Goal: Task Accomplishment & Management: Manage account settings

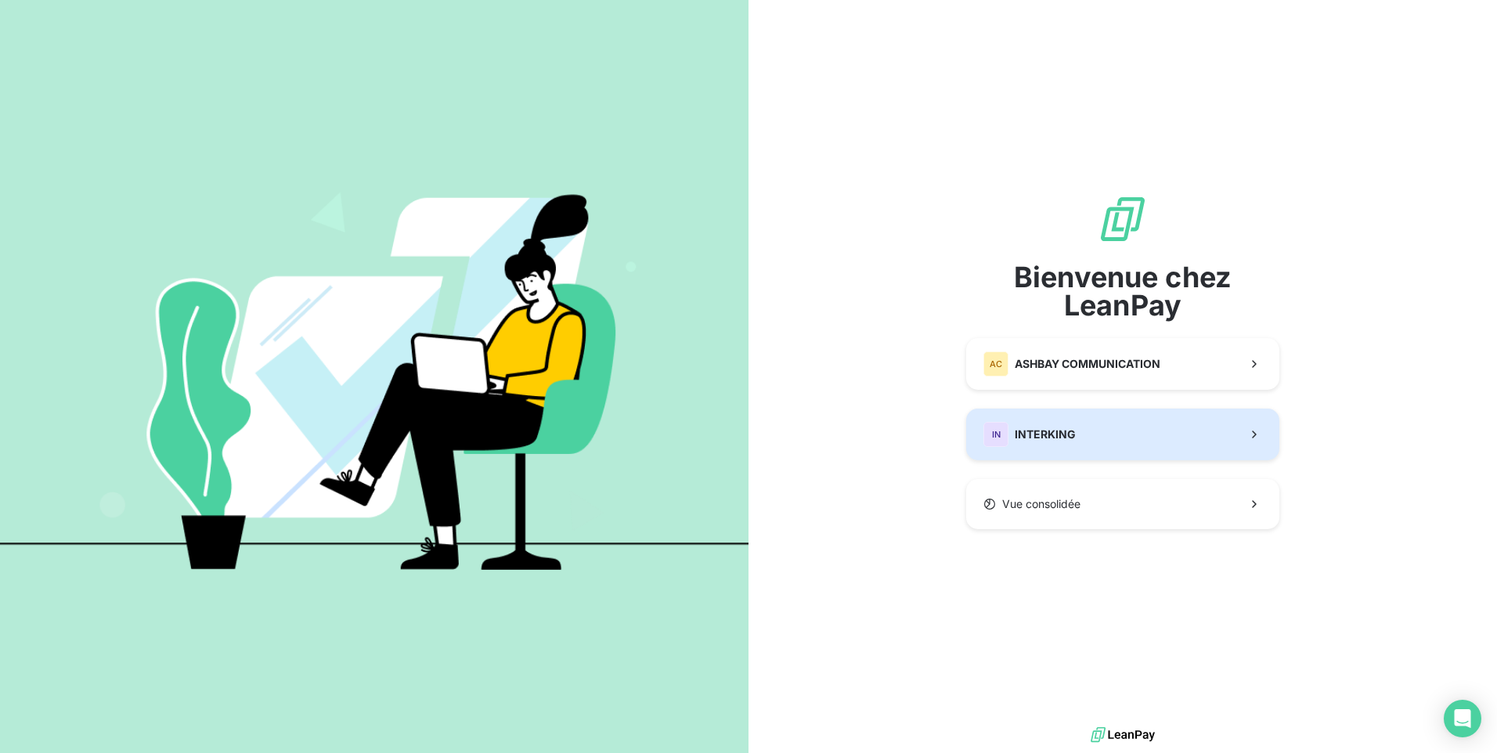
click at [1041, 429] on span "INTERKING" at bounding box center [1045, 435] width 61 height 16
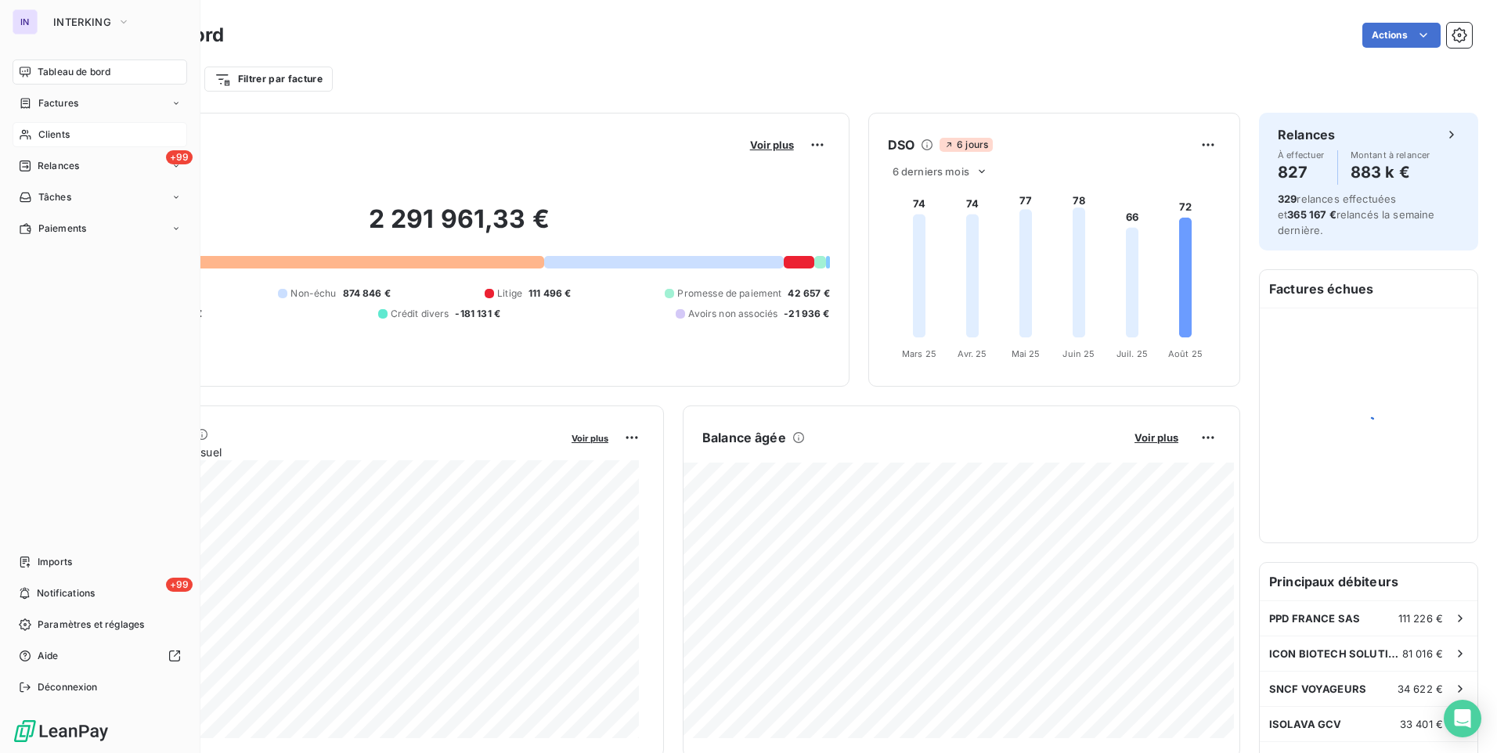
click at [57, 132] on span "Clients" at bounding box center [53, 135] width 31 height 14
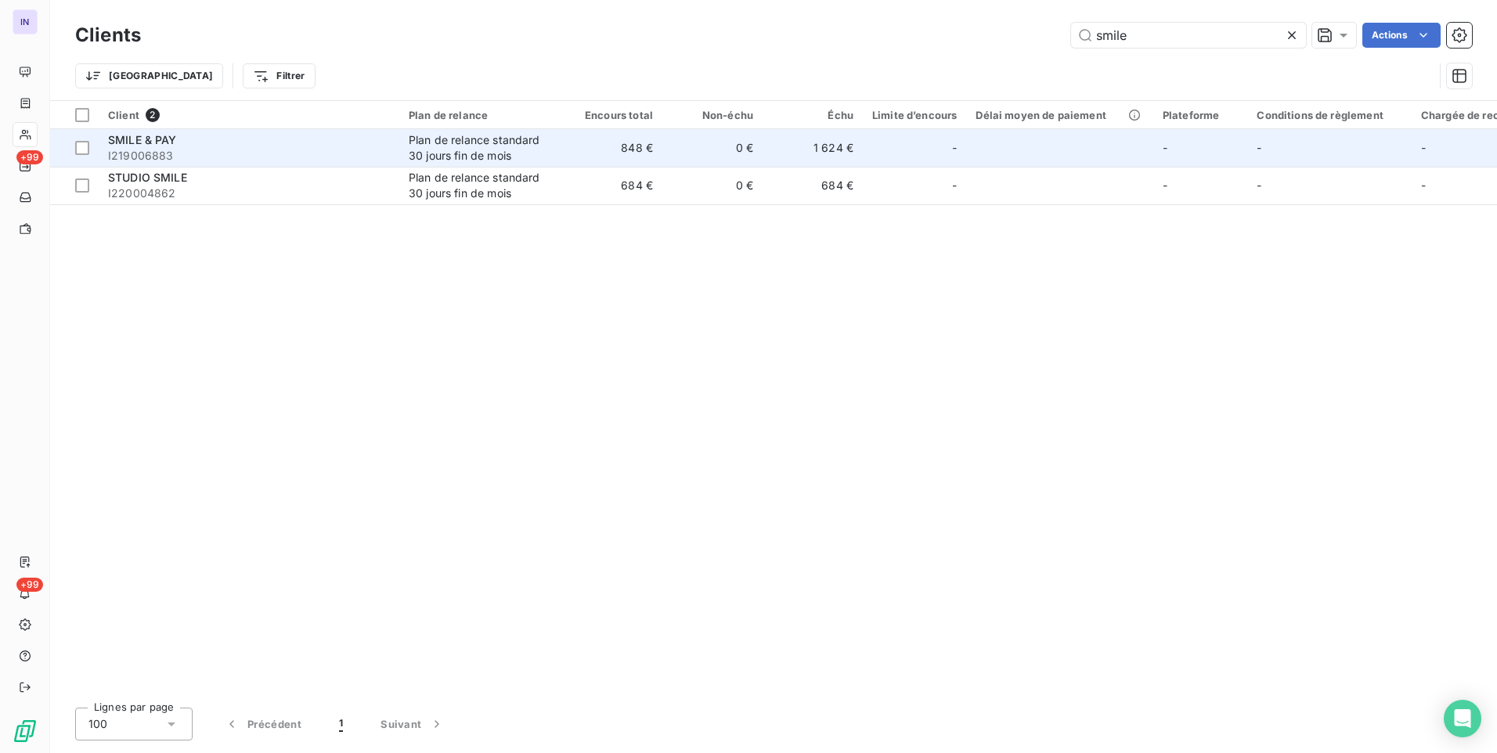
type input "smile"
click at [397, 153] on td "SMILE & PAY I219006883" at bounding box center [249, 148] width 301 height 38
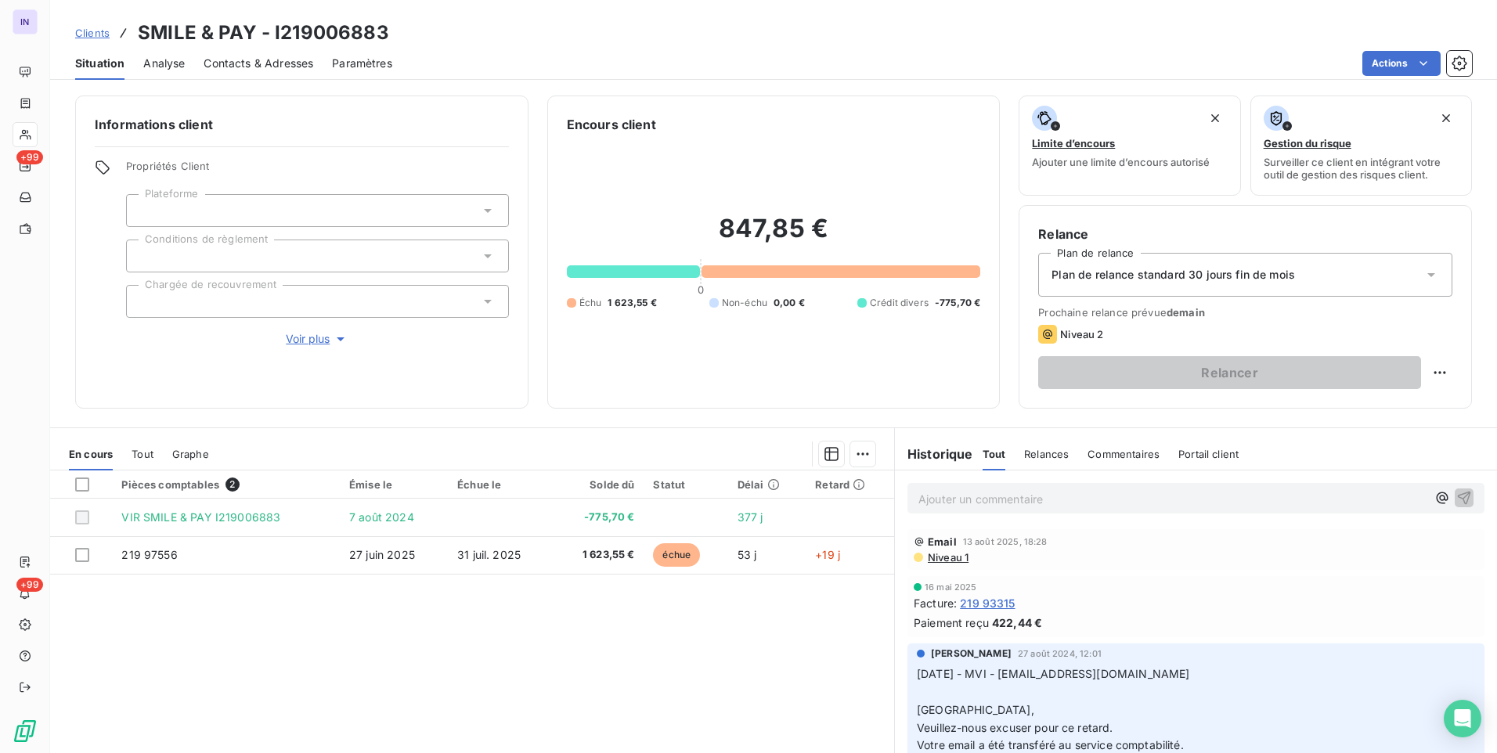
click at [950, 500] on p "Ajouter un commentaire ﻿" at bounding box center [1172, 499] width 508 height 20
click at [1146, 496] on p "[DATE] ST - Mail reçu de" at bounding box center [1172, 498] width 508 height 18
click at [946, 507] on p "[DATE] ST - Mail reçu de [PERSON_NAME] <[EMAIL_ADDRESS][DOMAIN_NAME]>" at bounding box center [1172, 498] width 508 height 18
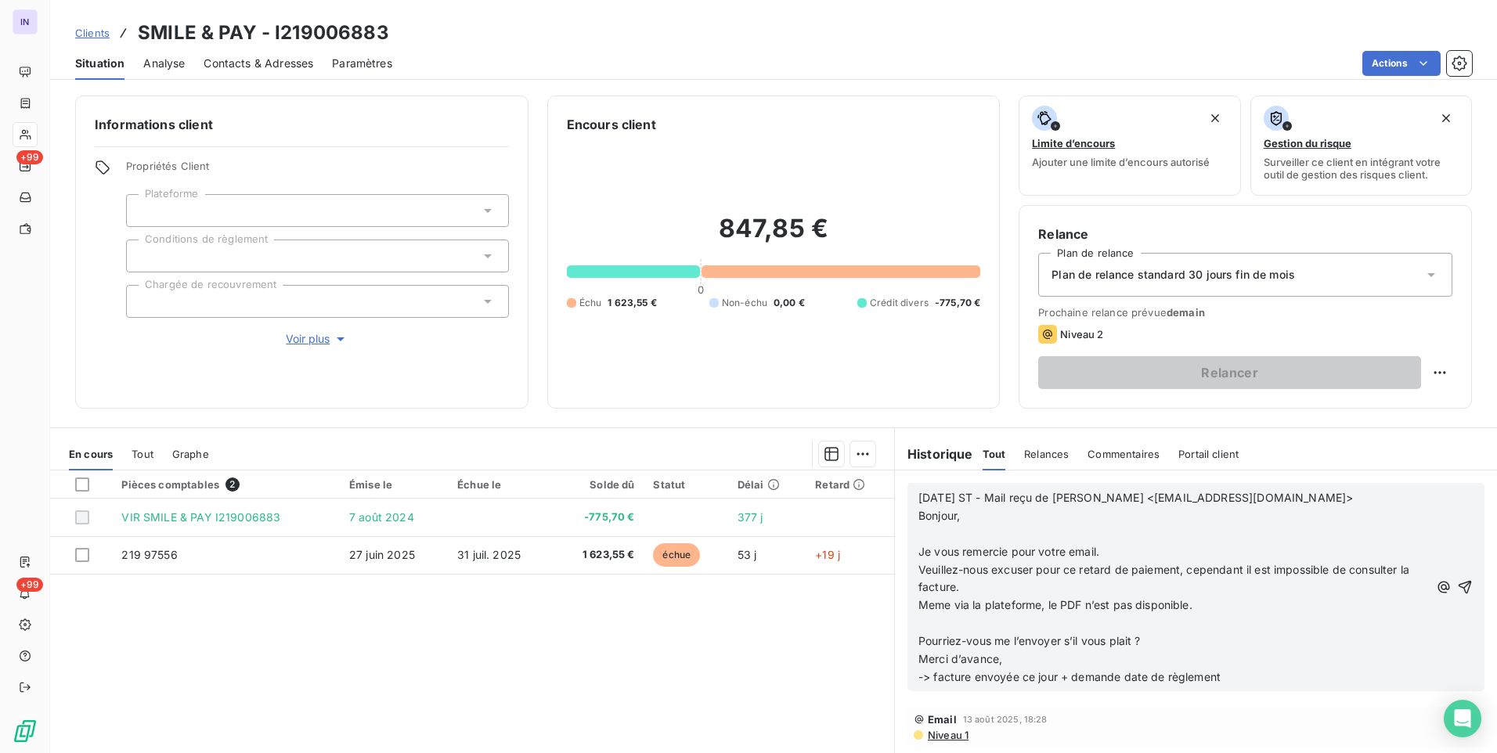
click at [931, 625] on p "﻿" at bounding box center [1173, 624] width 510 height 18
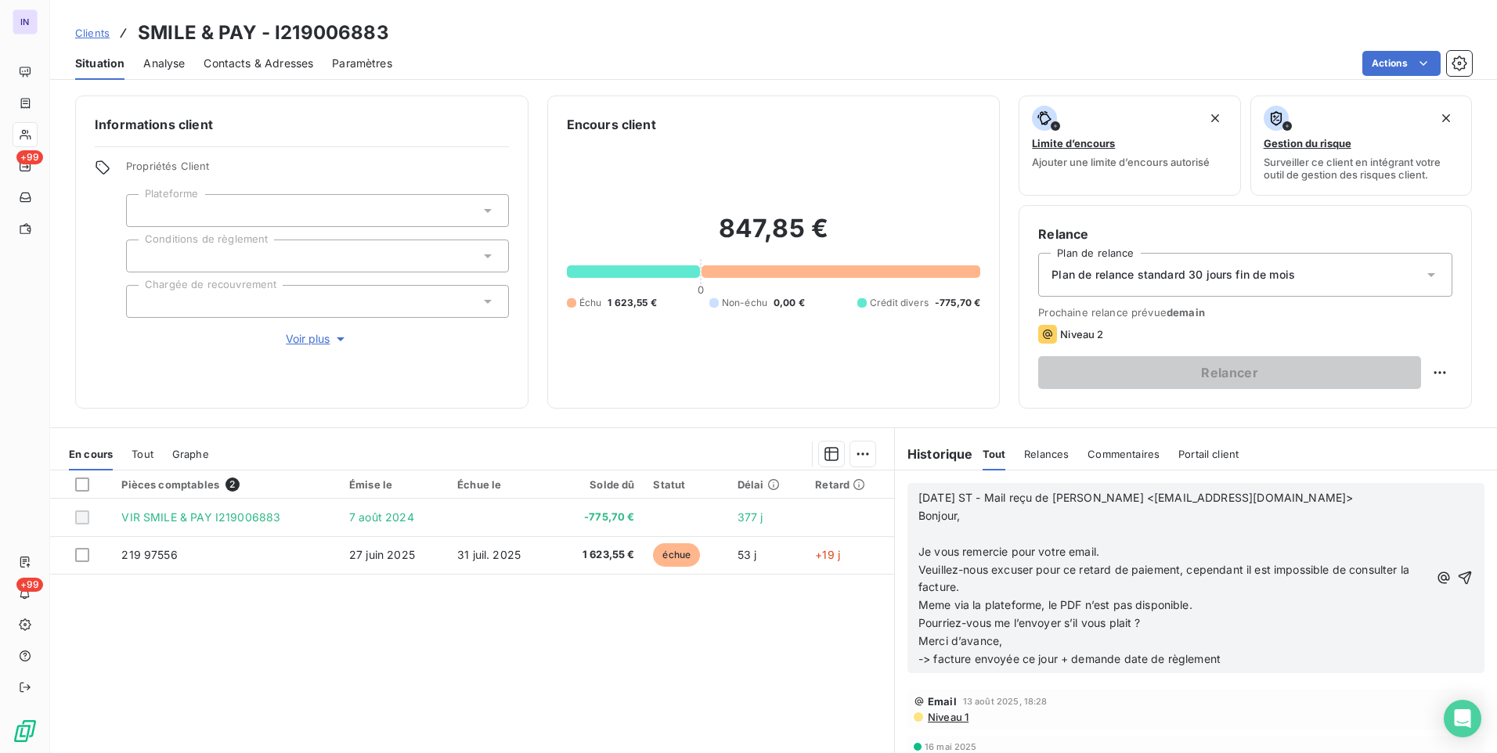
click at [923, 539] on p "﻿" at bounding box center [1173, 534] width 510 height 18
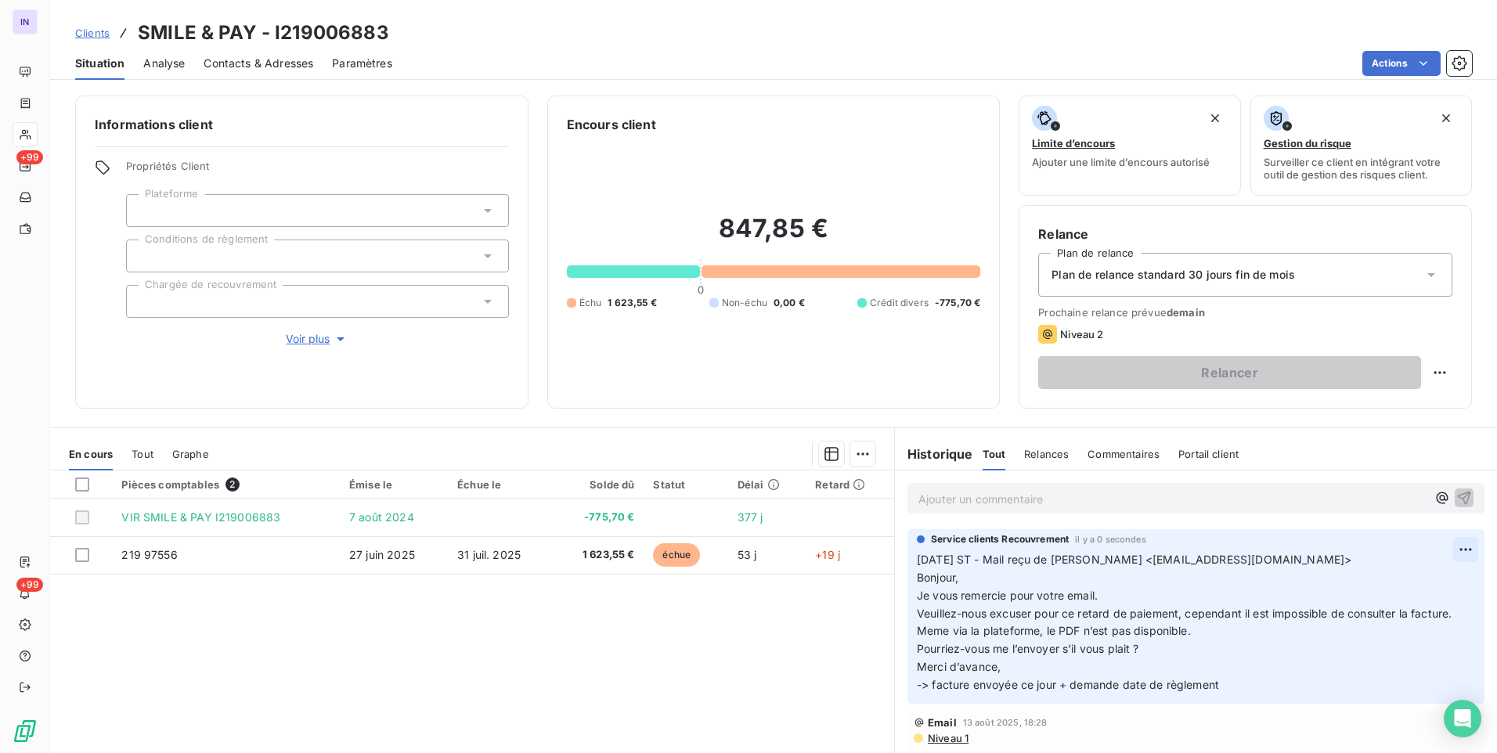
click at [1442, 543] on html "IN +99 +99 Clients SMILE & PAY - I219006883 Situation Analyse Contacts & Adress…" at bounding box center [748, 376] width 1497 height 753
click at [1406, 579] on div "Editer" at bounding box center [1405, 584] width 88 height 25
click at [1434, 371] on html "IN +99 +99 Clients SMILE & PAY - I219006883 Situation Analyse Contacts & Adress…" at bounding box center [748, 376] width 1497 height 753
click at [1370, 417] on div "Replanifier cette action" at bounding box center [1364, 407] width 140 height 25
select select "7"
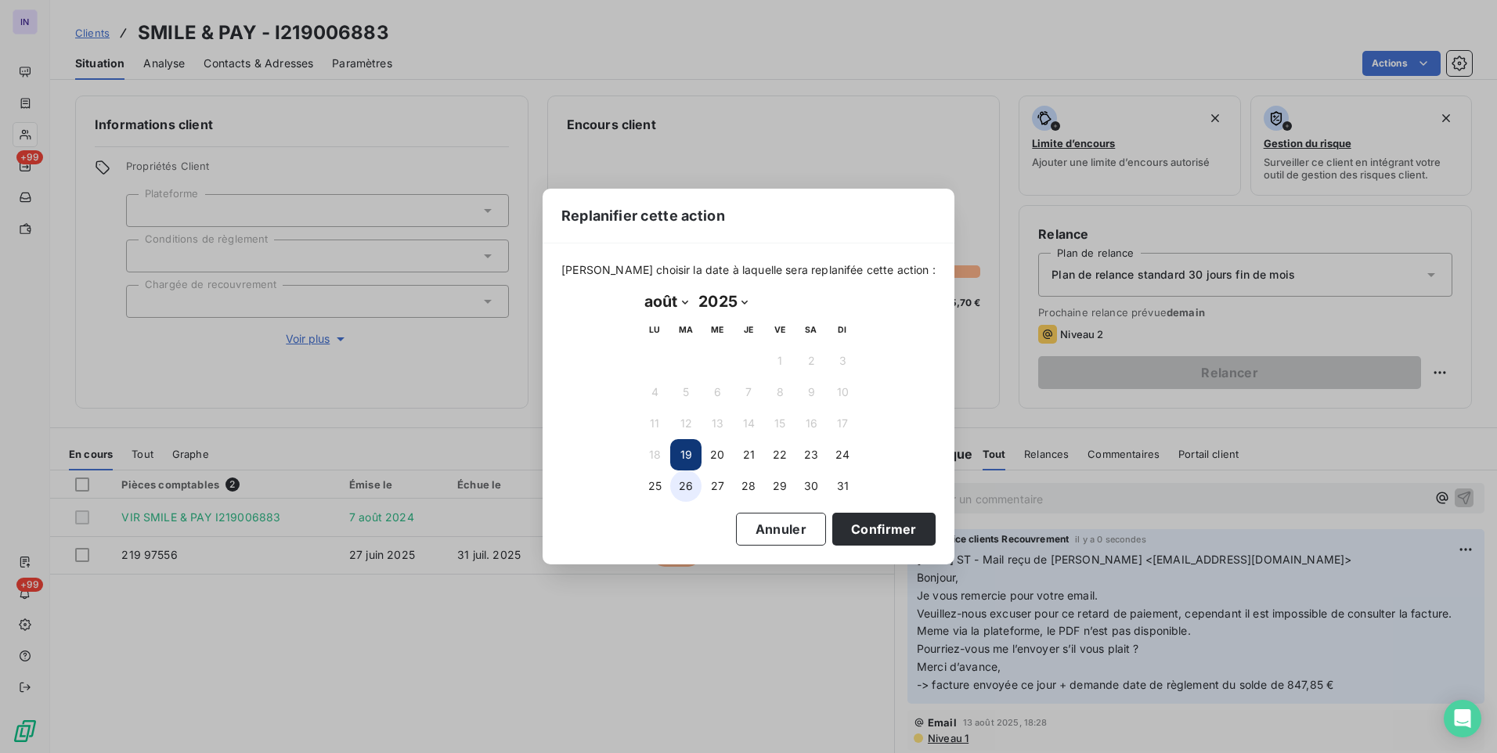
click at [680, 492] on button "26" at bounding box center [685, 486] width 31 height 31
click at [847, 532] on button "Confirmer" at bounding box center [883, 529] width 103 height 33
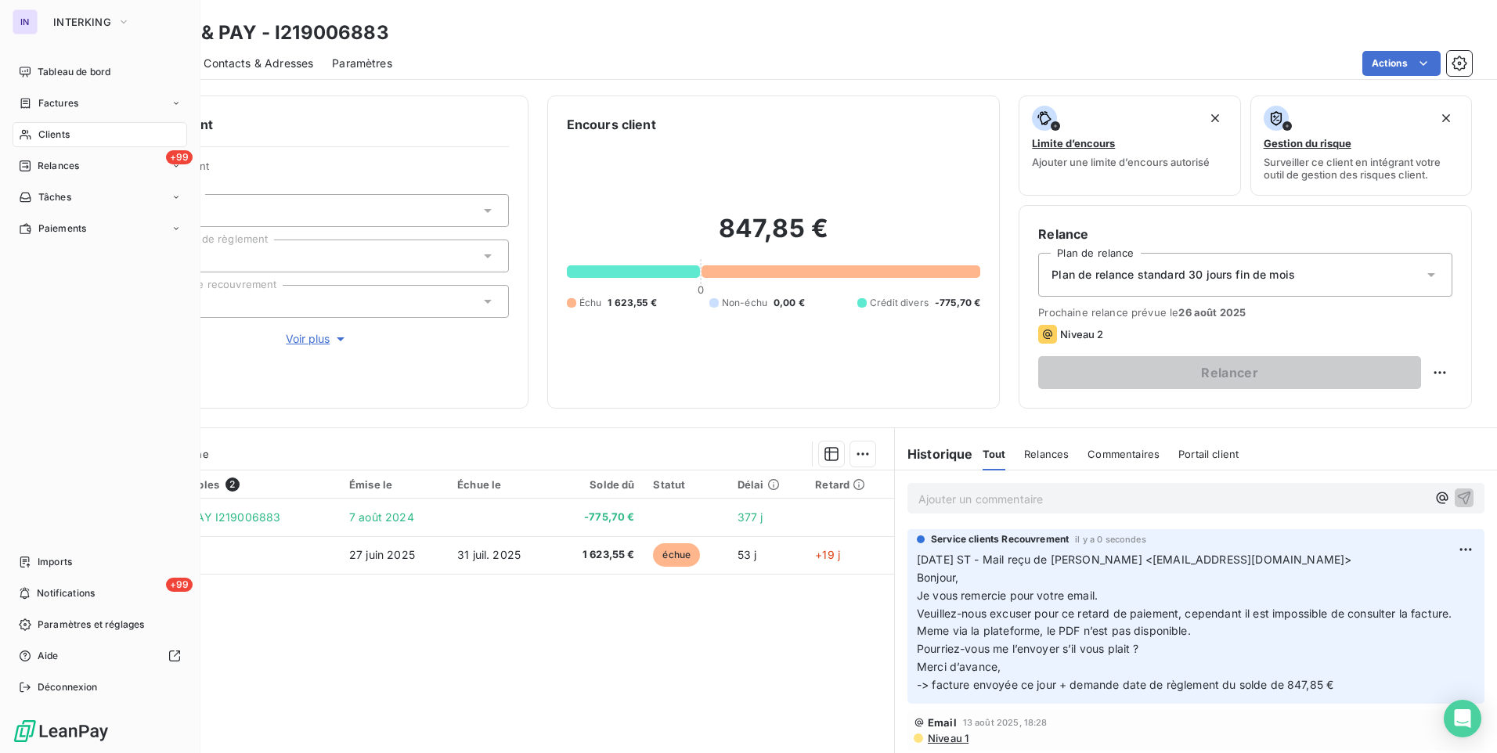
drag, startPoint x: 69, startPoint y: 74, endPoint x: 122, endPoint y: 131, distance: 78.1
click at [69, 74] on span "Tableau de bord" at bounding box center [74, 72] width 73 height 14
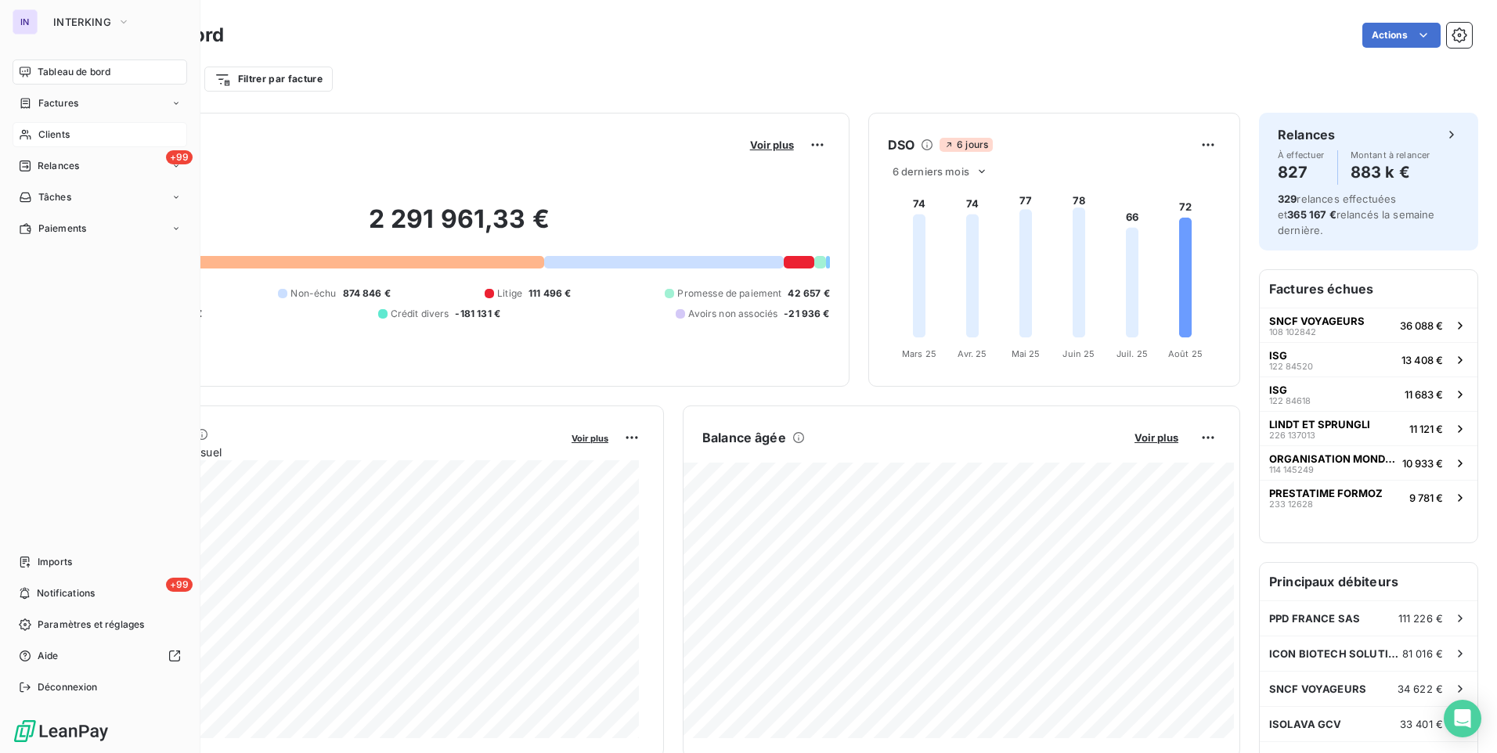
click at [56, 133] on span "Clients" at bounding box center [53, 135] width 31 height 14
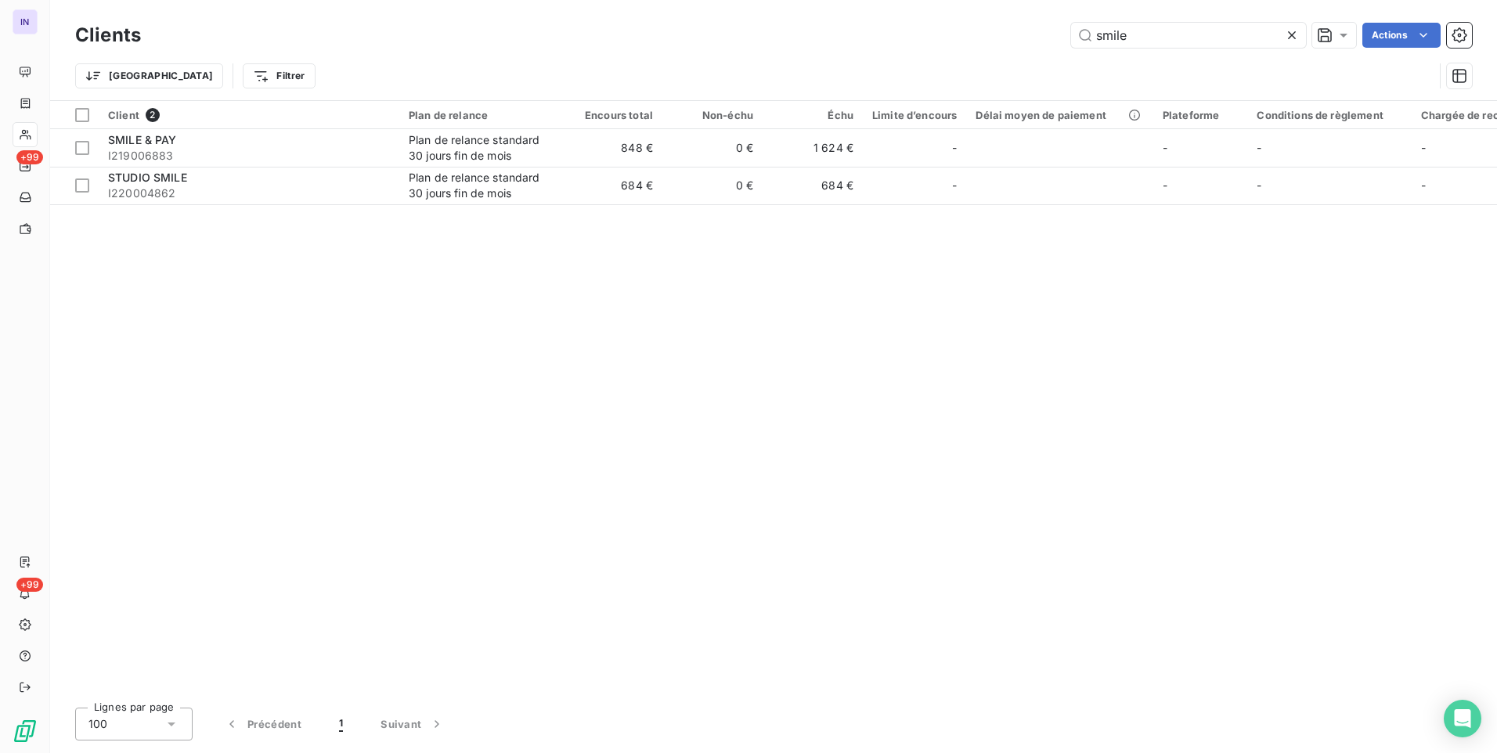
drag, startPoint x: 1145, startPoint y: 36, endPoint x: 950, endPoint y: 27, distance: 195.2
click at [954, 27] on div "smile Actions" at bounding box center [816, 35] width 1312 height 25
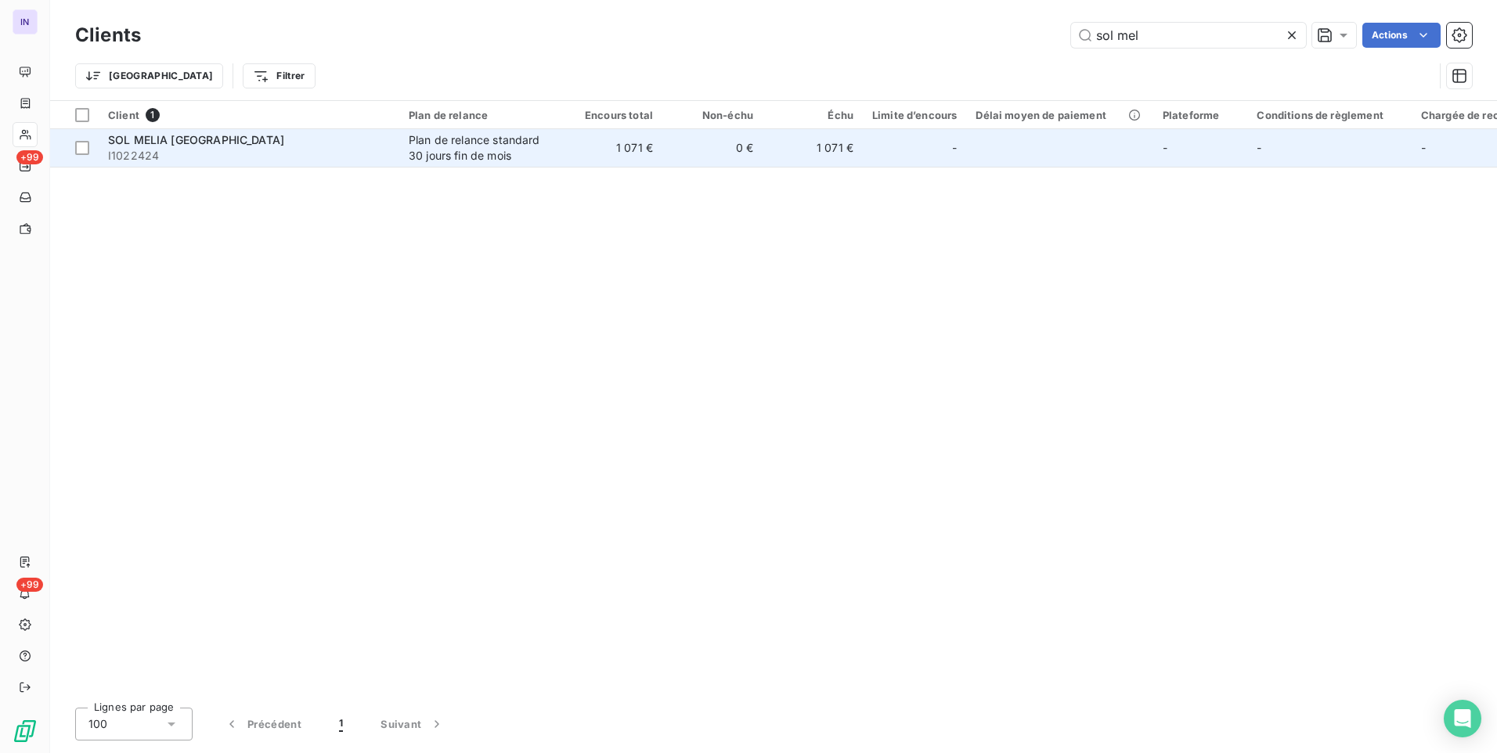
type input "sol mel"
click at [300, 148] on span "I1022424" at bounding box center [249, 156] width 282 height 16
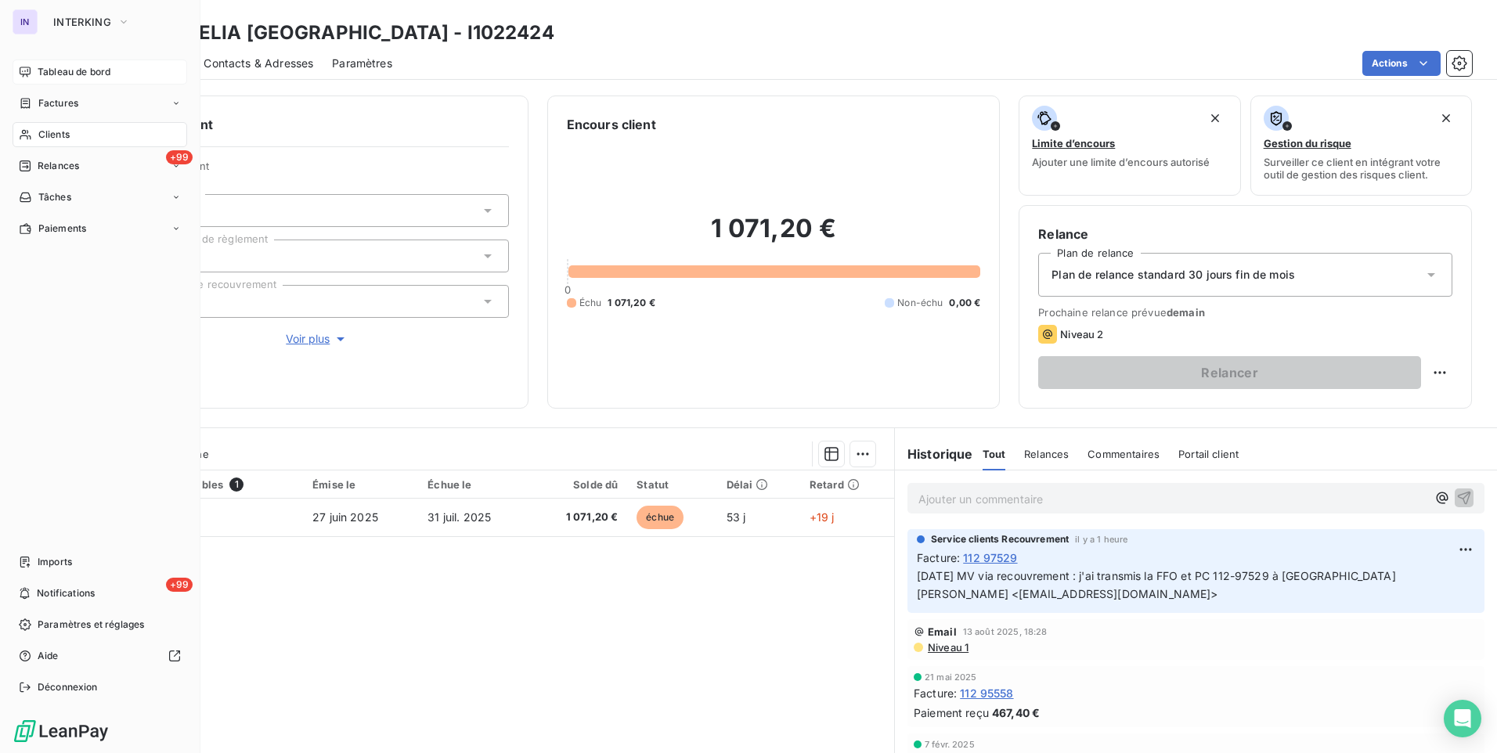
click at [45, 68] on span "Tableau de bord" at bounding box center [74, 72] width 73 height 14
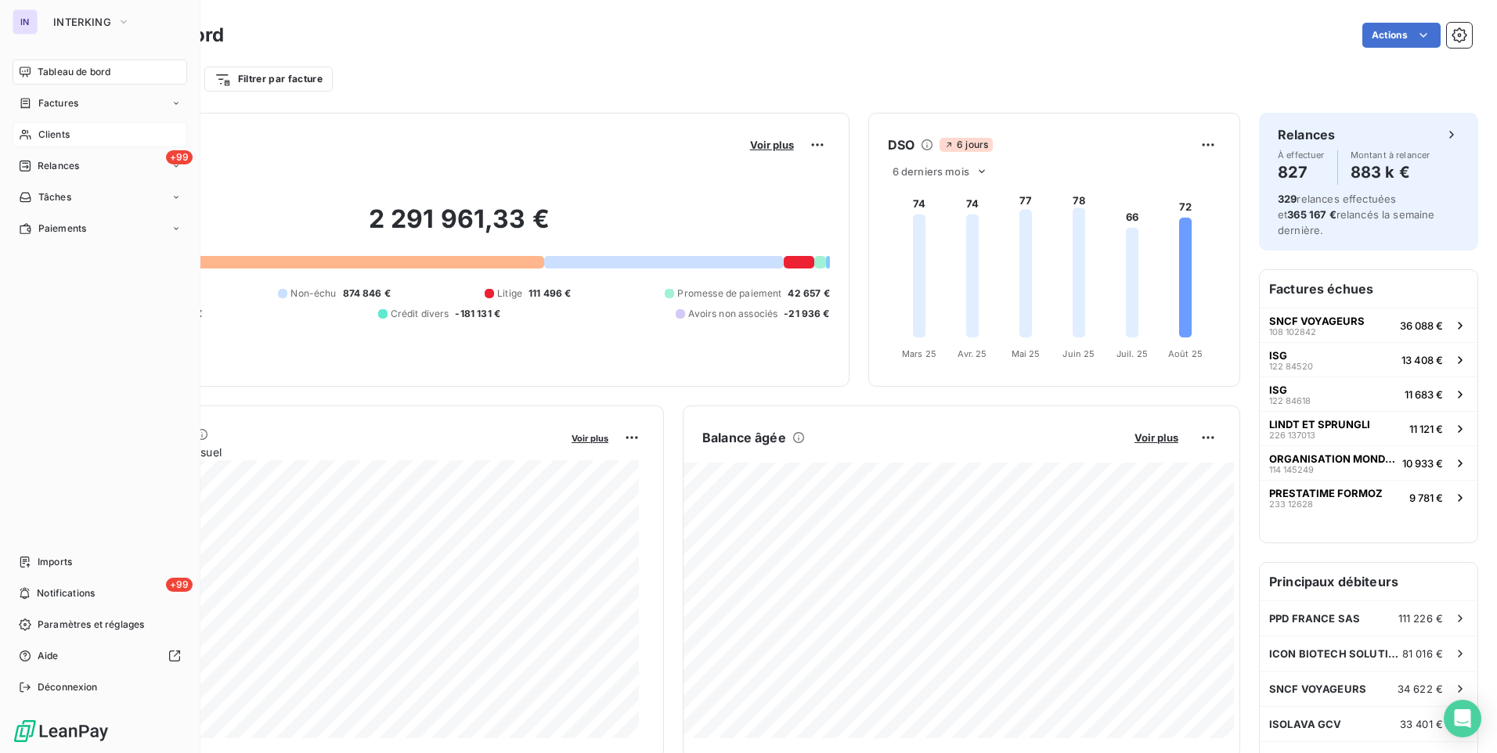
click at [44, 133] on span "Clients" at bounding box center [53, 135] width 31 height 14
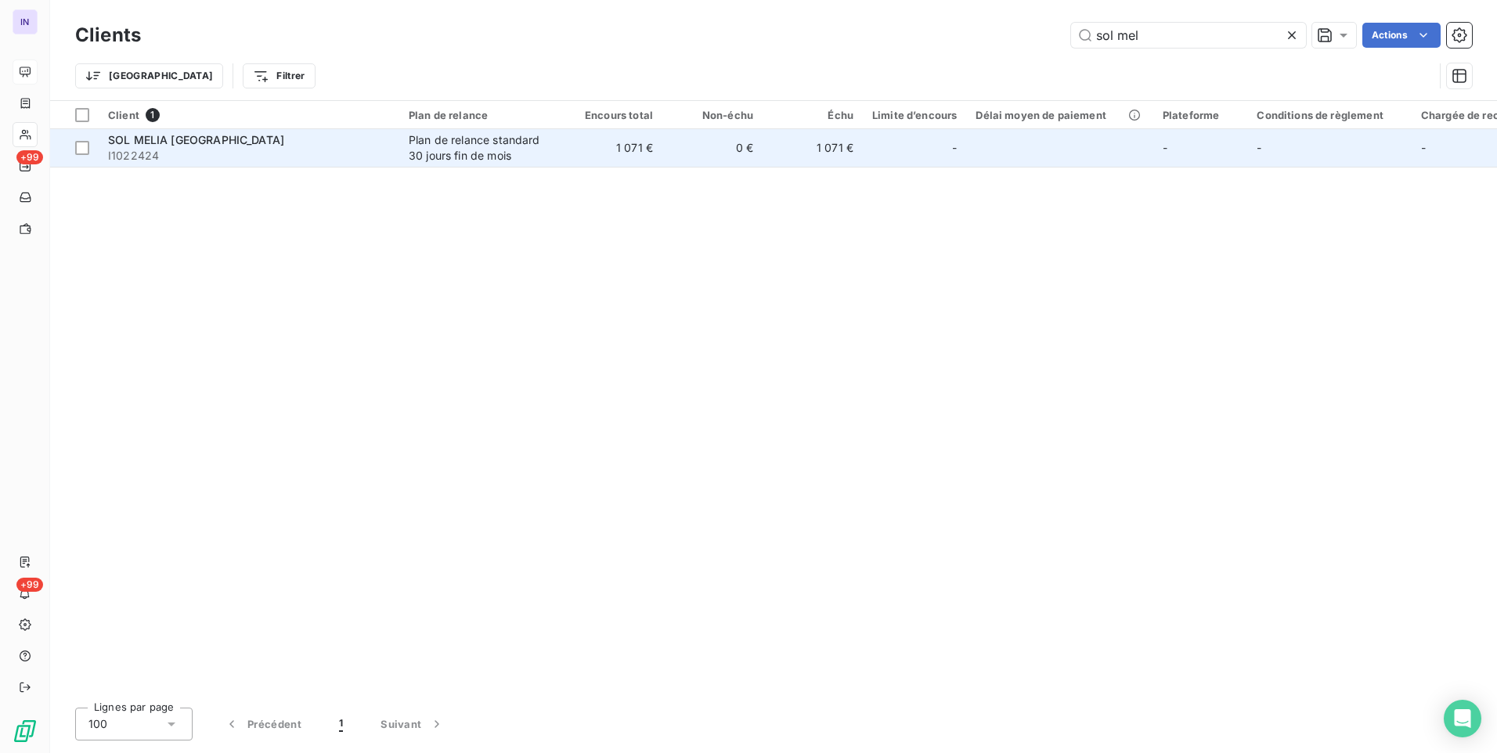
click at [419, 143] on div "Plan de relance standard 30 jours fin de mois" at bounding box center [481, 147] width 144 height 31
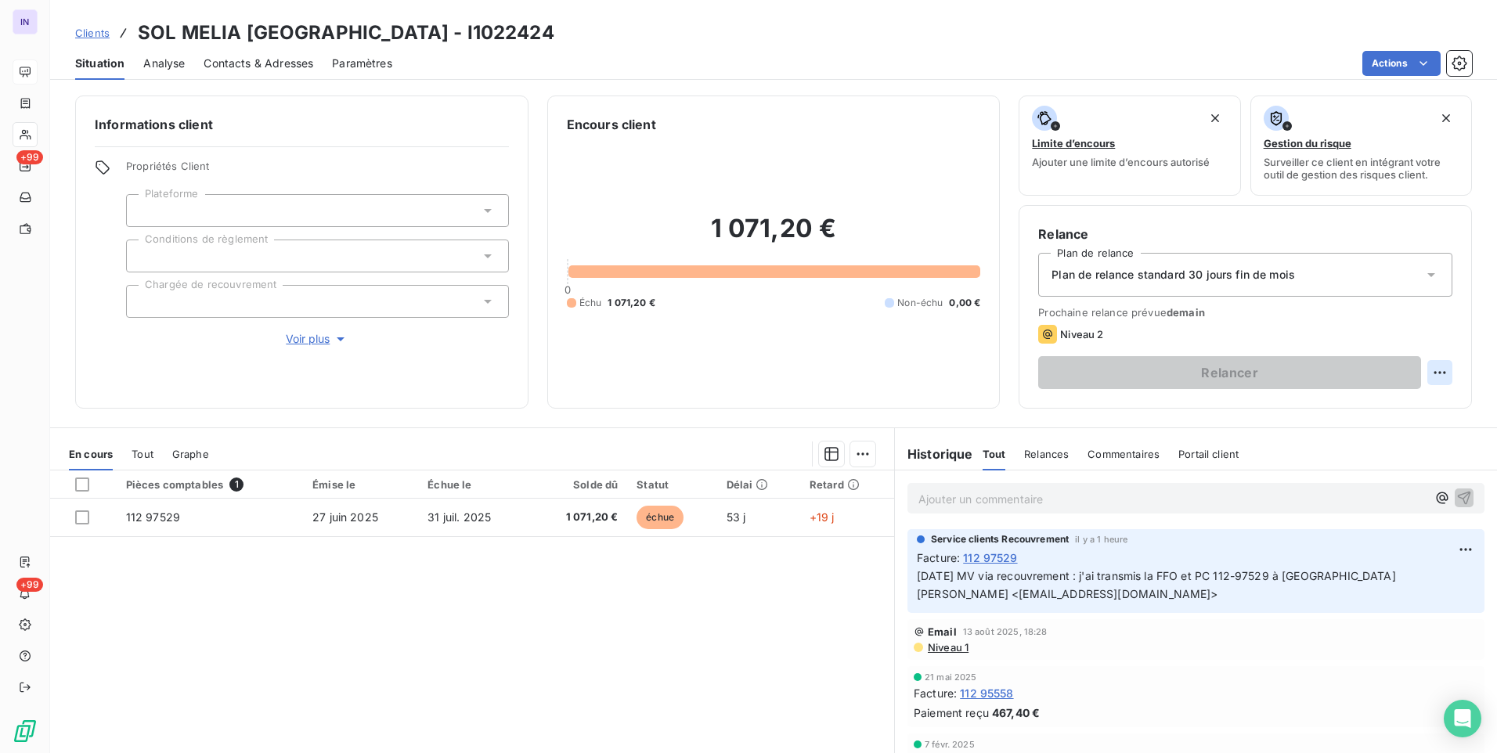
click at [1427, 377] on html "IN +99 +99 Clients SOL MELIA [GEOGRAPHIC_DATA] - I1022424 Situation Analyse Con…" at bounding box center [748, 376] width 1497 height 753
click at [1315, 413] on div "Replanifier cette action" at bounding box center [1364, 407] width 140 height 25
select select "7"
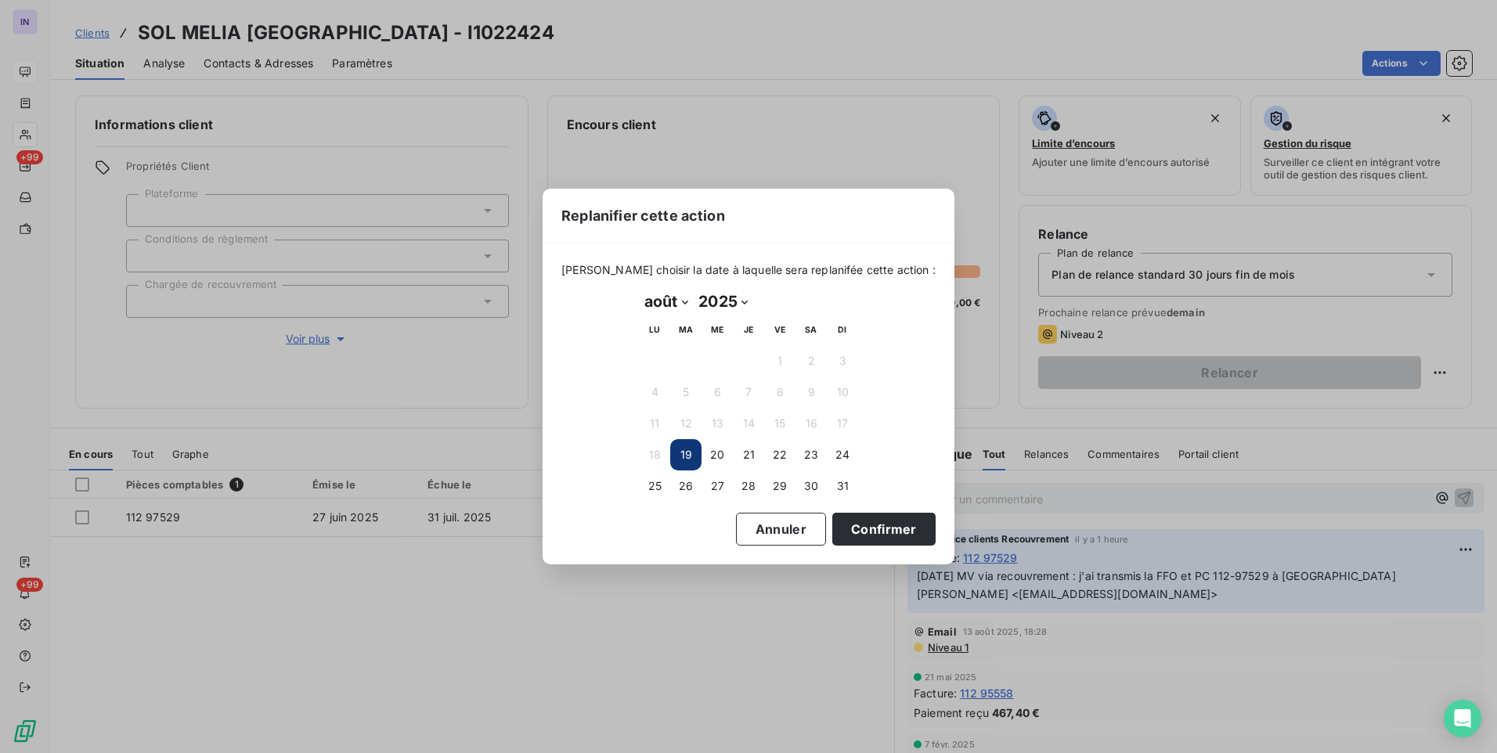
drag, startPoint x: 685, startPoint y: 483, endPoint x: 785, endPoint y: 511, distance: 103.4
click at [685, 484] on button "26" at bounding box center [685, 486] width 31 height 31
drag, startPoint x: 855, startPoint y: 528, endPoint x: 781, endPoint y: 513, distance: 75.1
click at [852, 527] on button "Confirmer" at bounding box center [883, 529] width 103 height 33
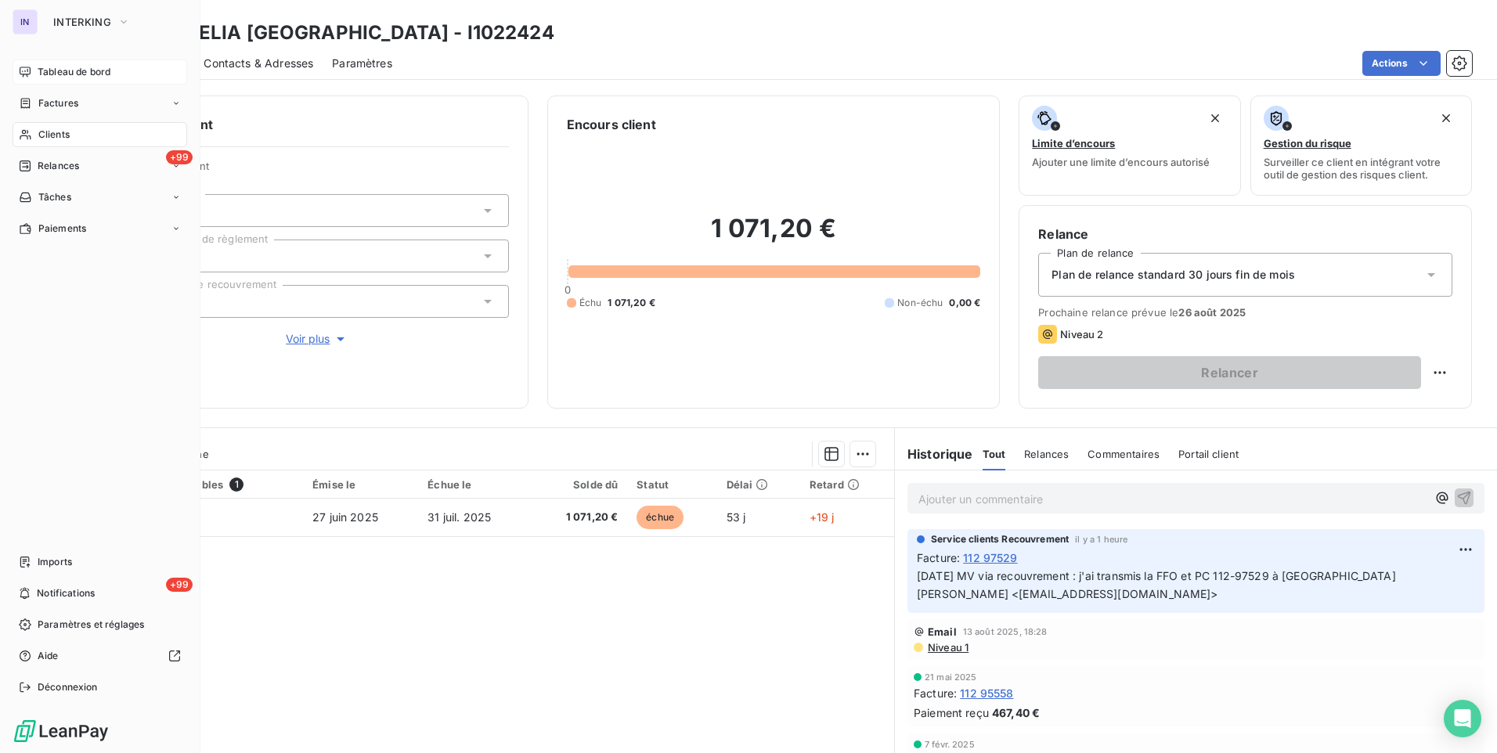
click at [60, 81] on div "Tableau de bord" at bounding box center [100, 72] width 175 height 25
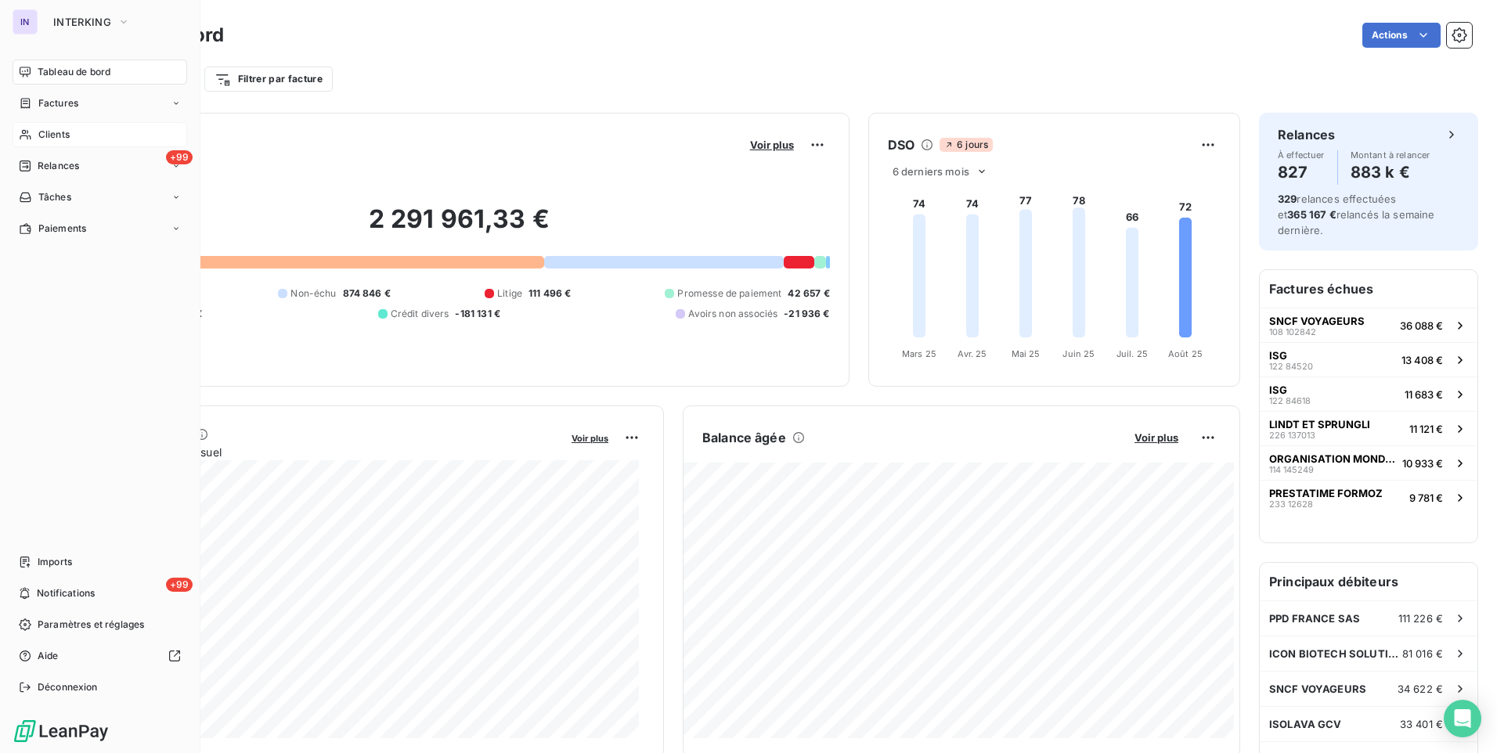
click at [44, 128] on span "Clients" at bounding box center [53, 135] width 31 height 14
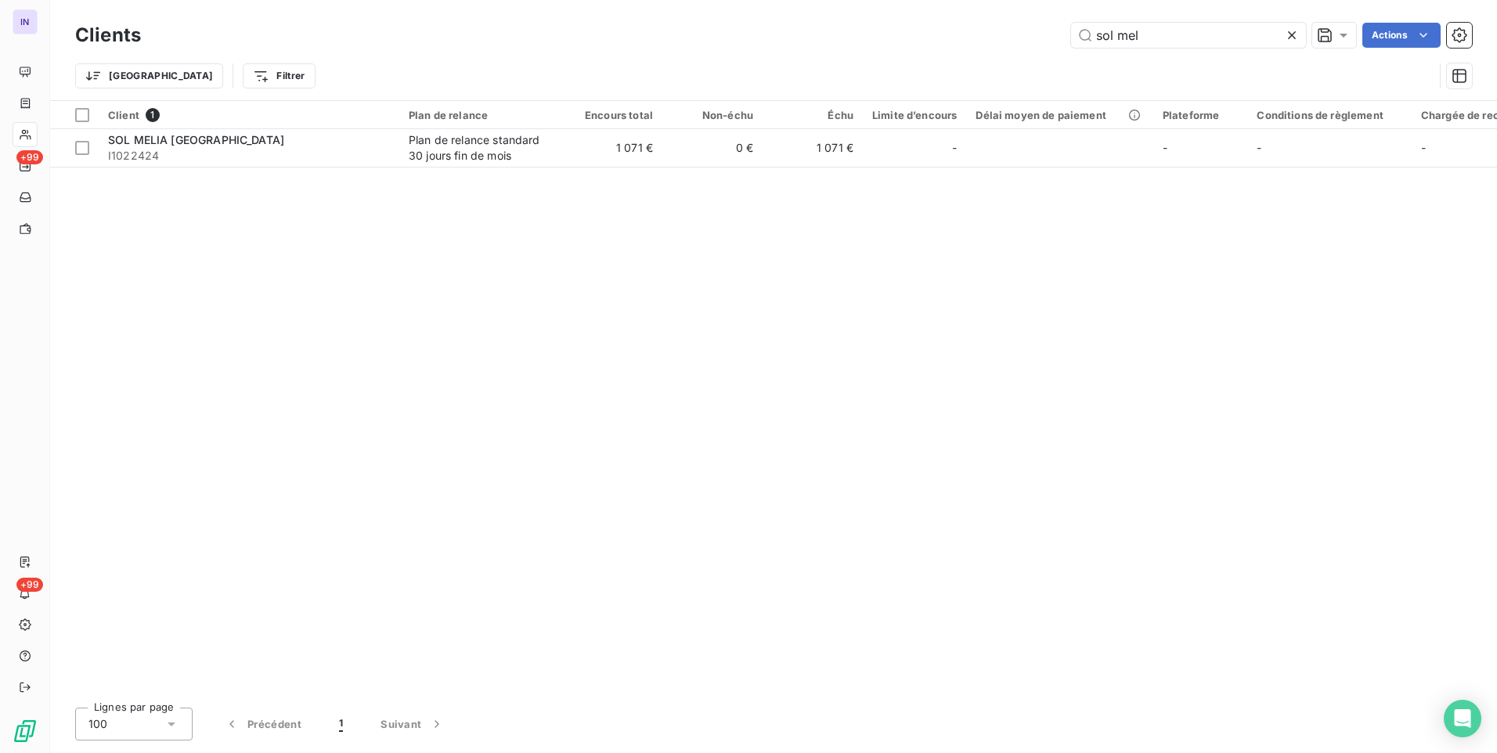
drag, startPoint x: 1156, startPoint y: 36, endPoint x: 1042, endPoint y: 35, distance: 113.5
click at [1042, 35] on div "sol mel Actions" at bounding box center [816, 35] width 1312 height 25
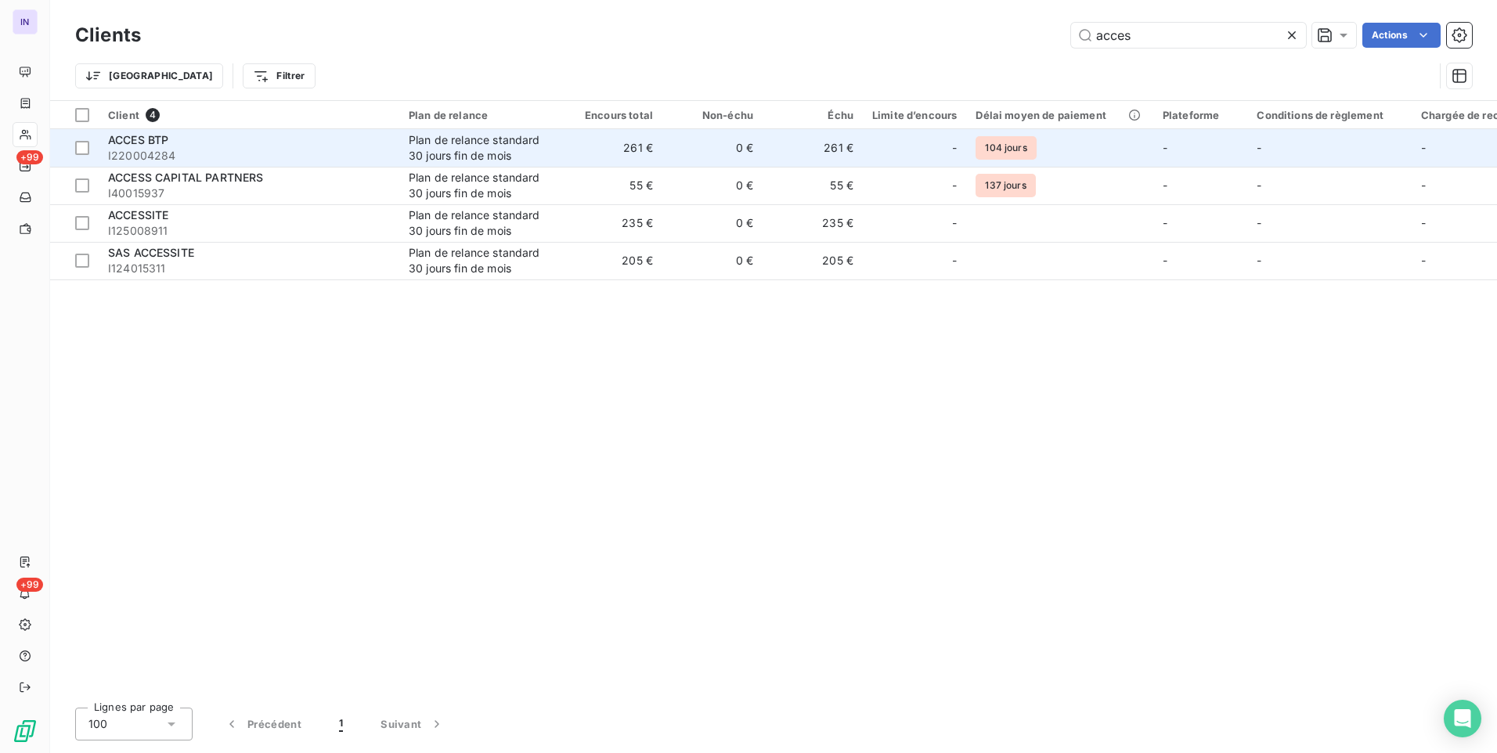
type input "acces"
click at [363, 151] on span "I220004284" at bounding box center [249, 156] width 282 height 16
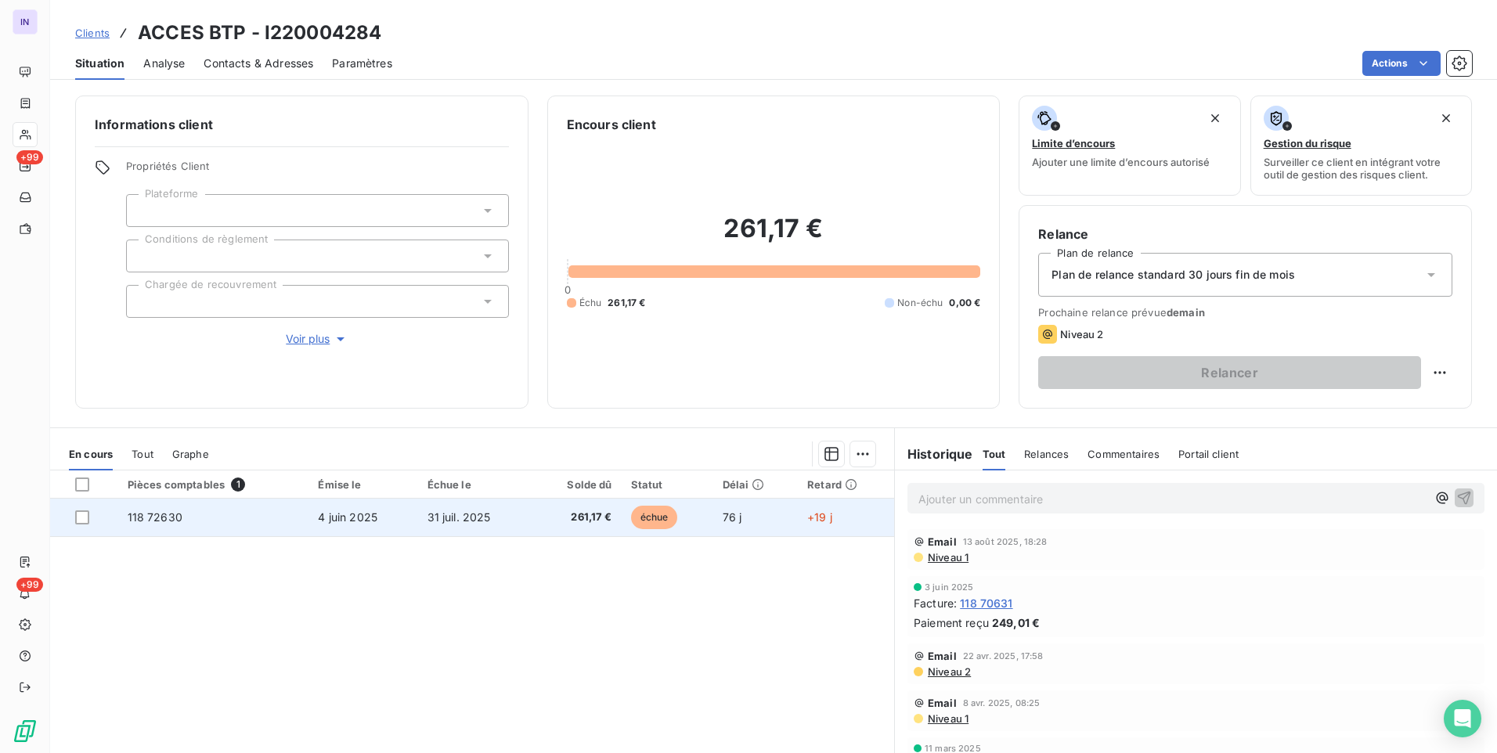
click at [367, 526] on td "4 juin 2025" at bounding box center [363, 518] width 109 height 38
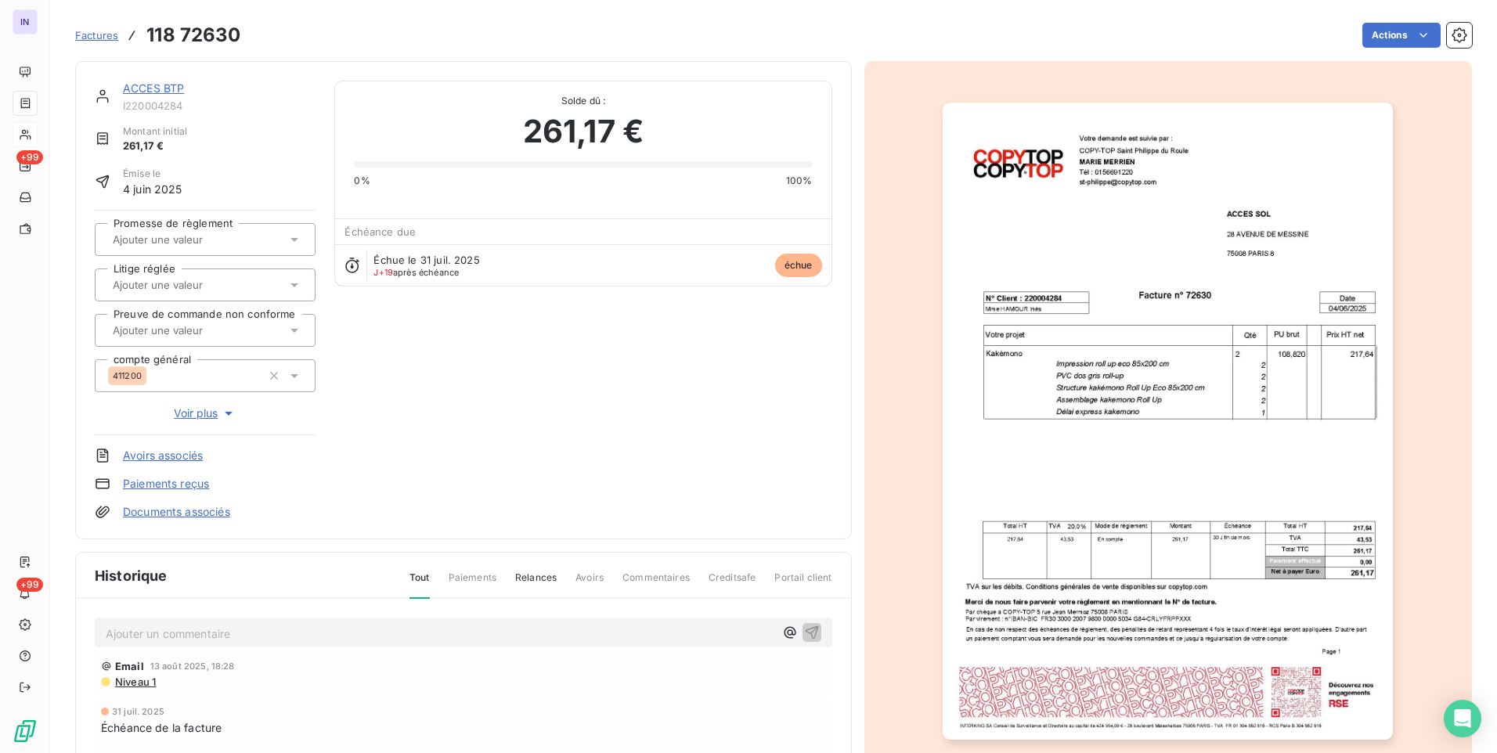
click at [1369, 38] on html "IN +99 +99 Factures 118 72630 Actions ACCES BTP I220004284 Montant initial 261,…" at bounding box center [748, 376] width 1497 height 753
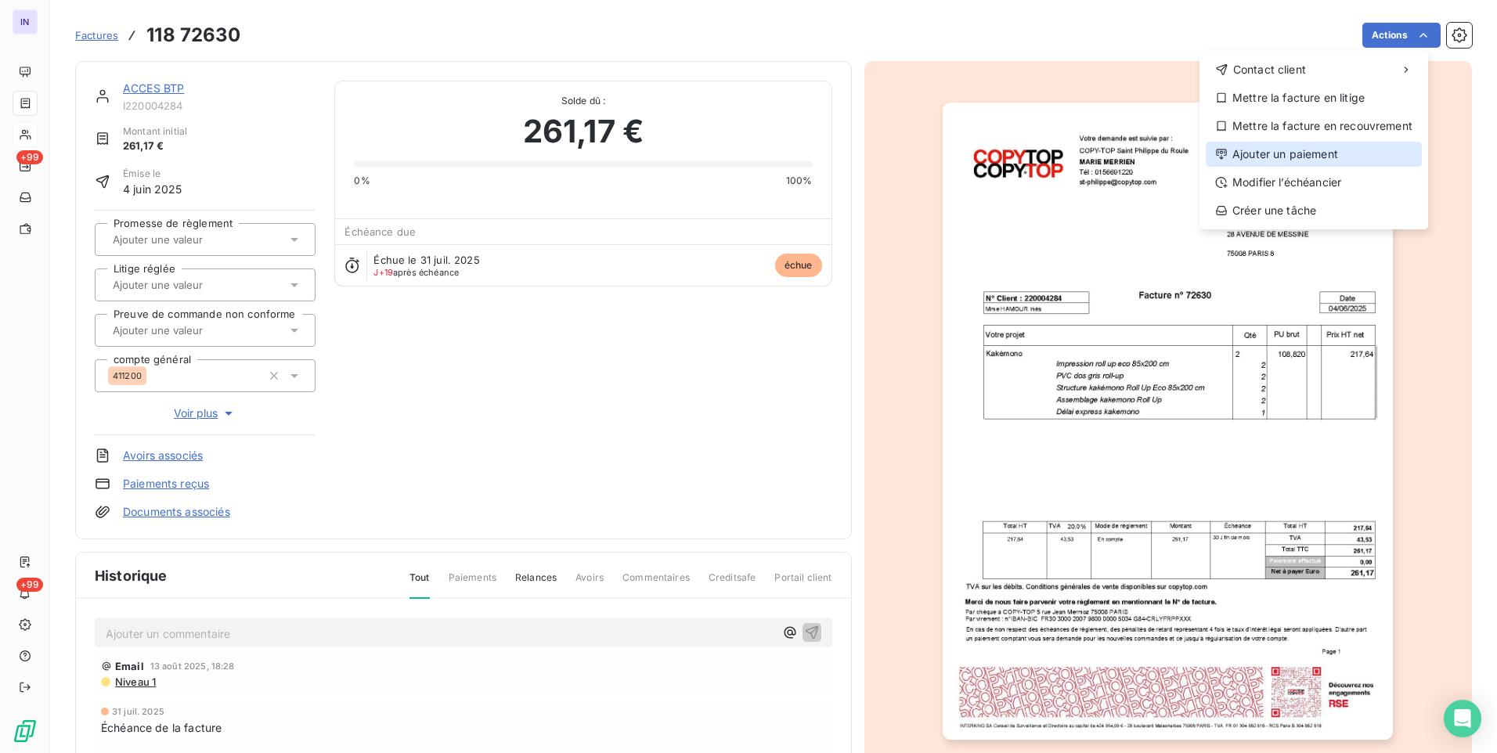
click at [1229, 156] on div "Ajouter un paiement" at bounding box center [1314, 154] width 216 height 25
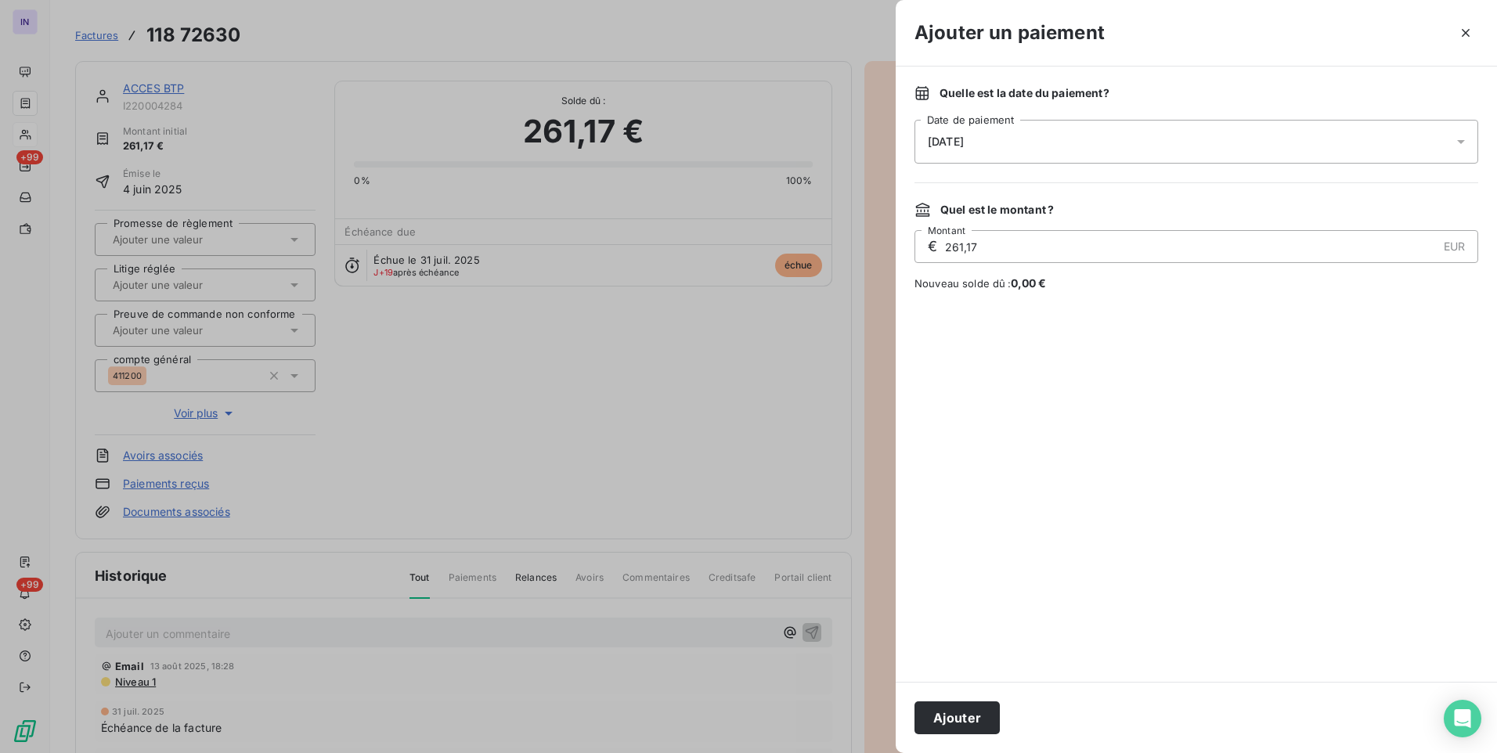
click at [1009, 147] on div "[DATE]" at bounding box center [1197, 142] width 564 height 44
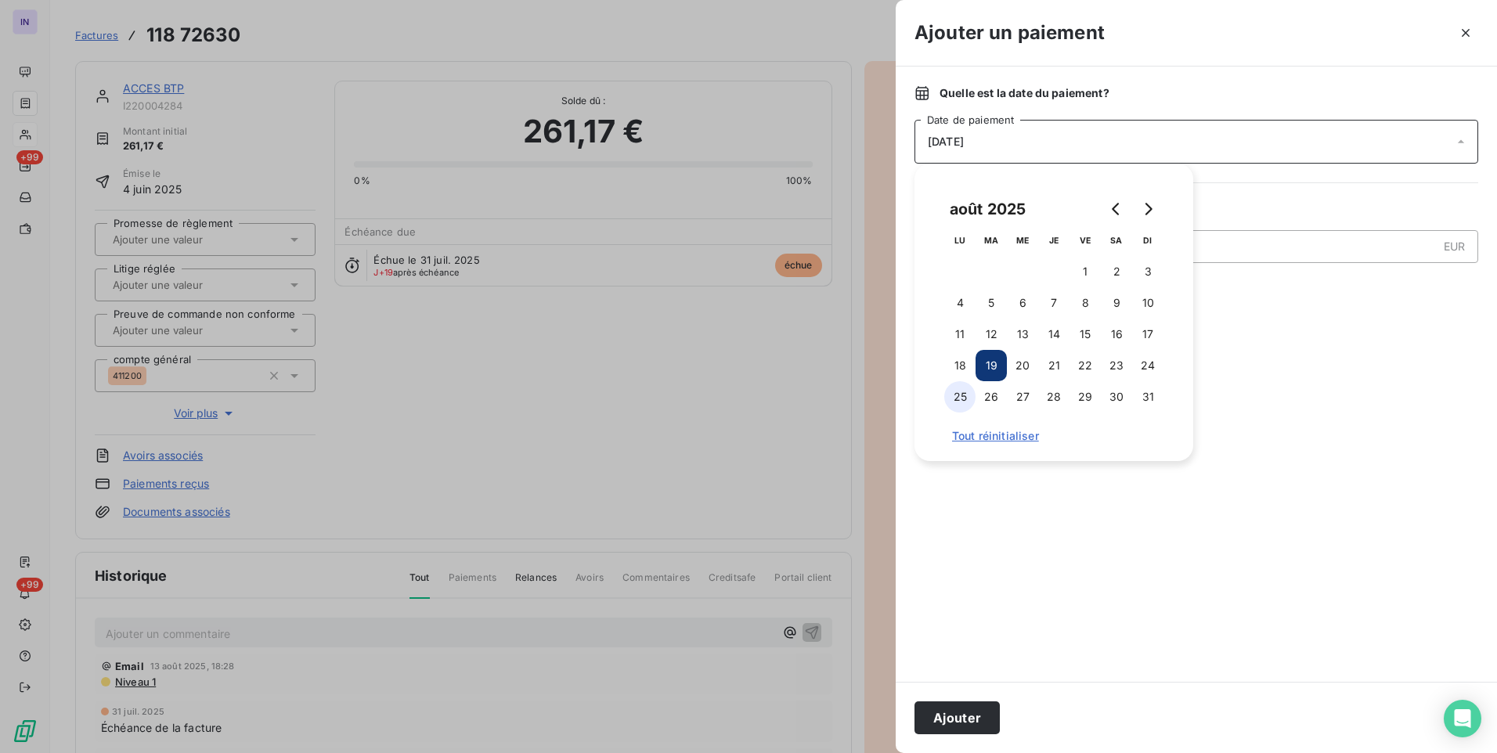
click at [959, 397] on button "25" at bounding box center [959, 396] width 31 height 31
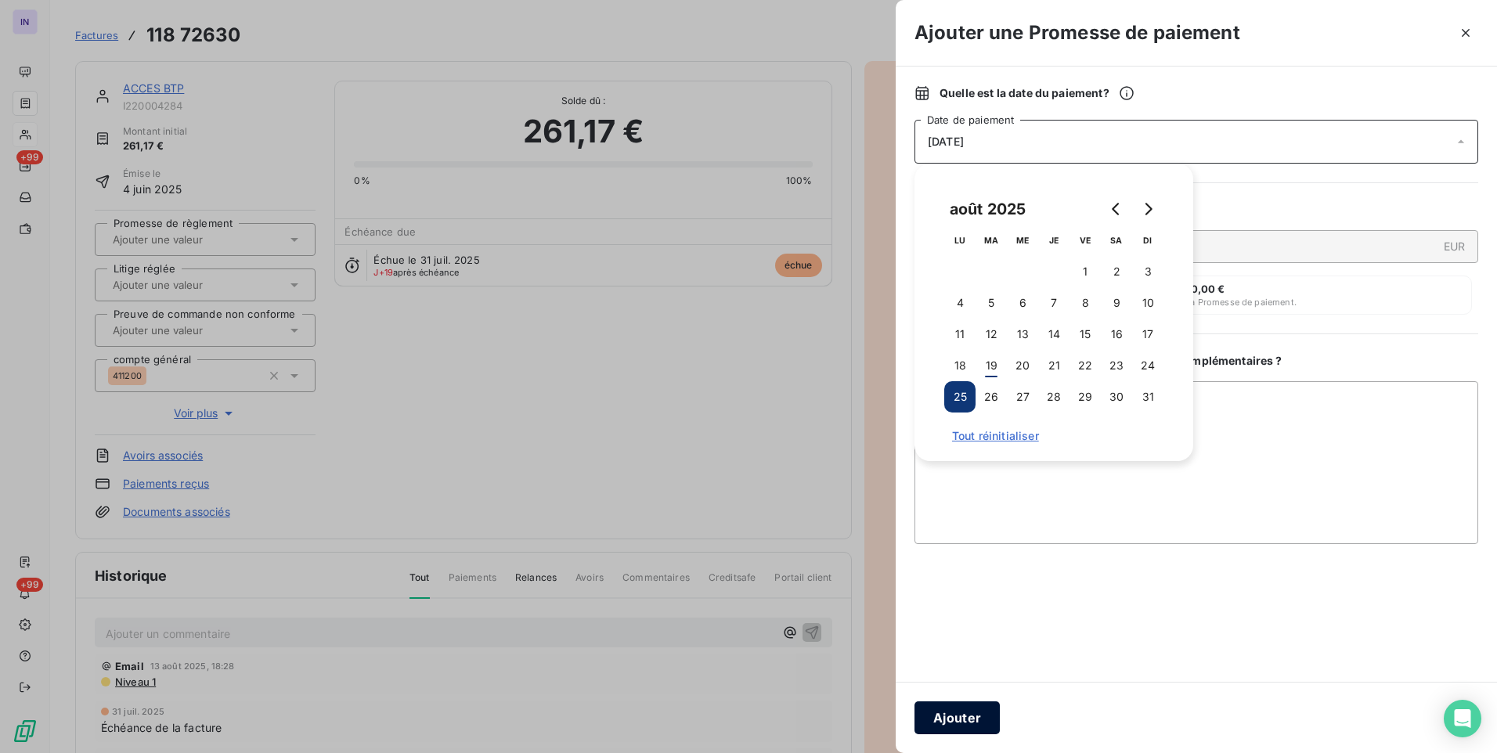
click at [949, 714] on button "Ajouter" at bounding box center [957, 718] width 85 height 33
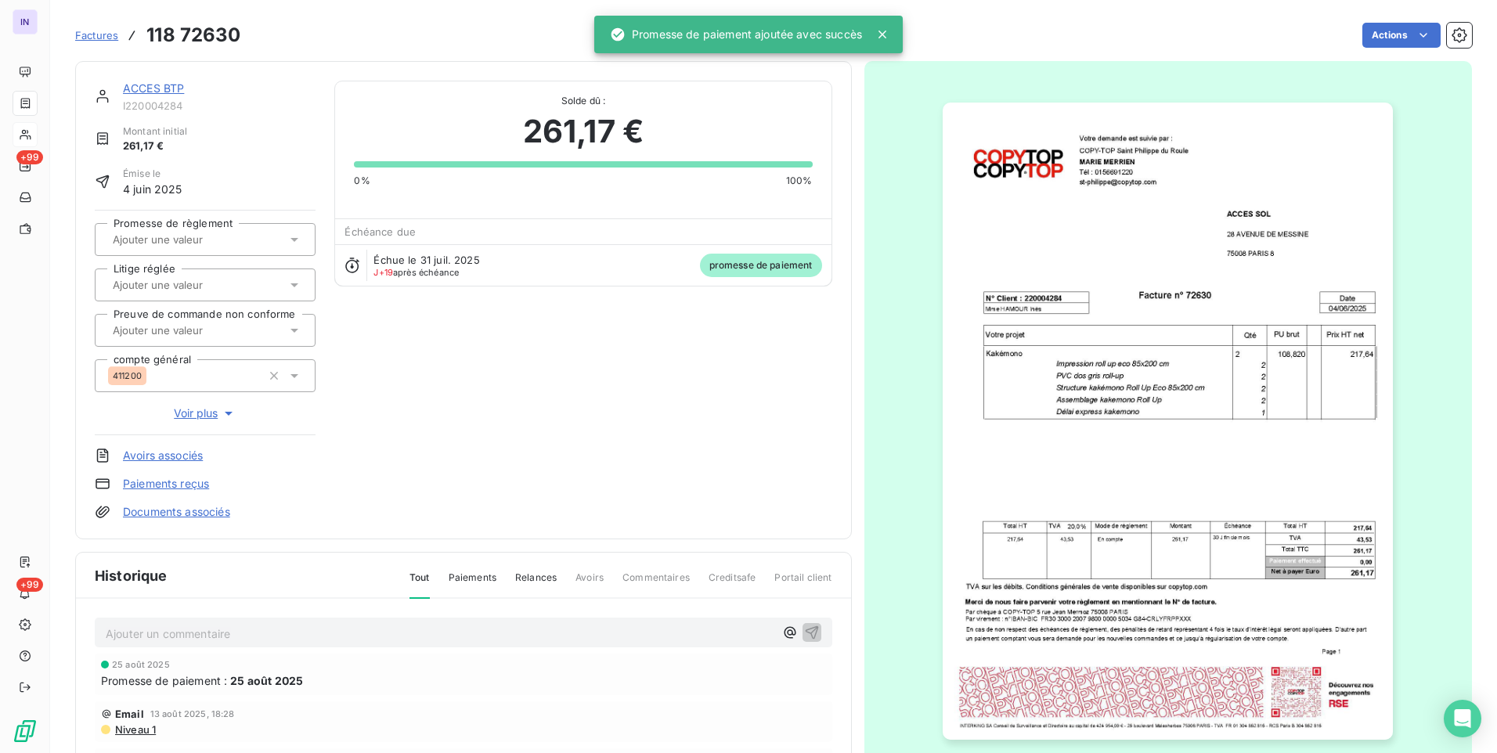
click at [209, 242] on input "text" at bounding box center [189, 240] width 157 height 14
click at [185, 277] on div "Oui" at bounding box center [214, 281] width 177 height 25
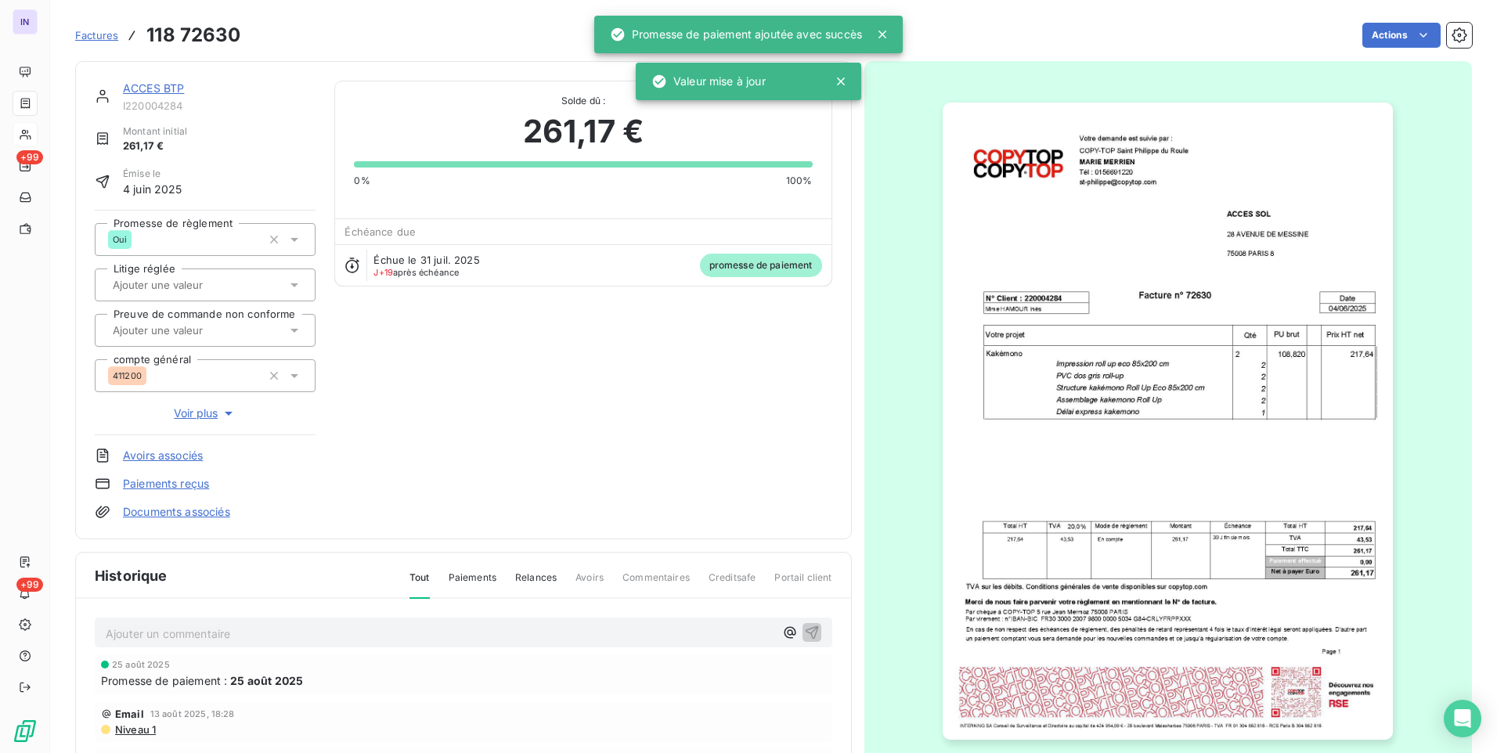
click at [146, 85] on link "ACCES BTP" at bounding box center [153, 87] width 61 height 13
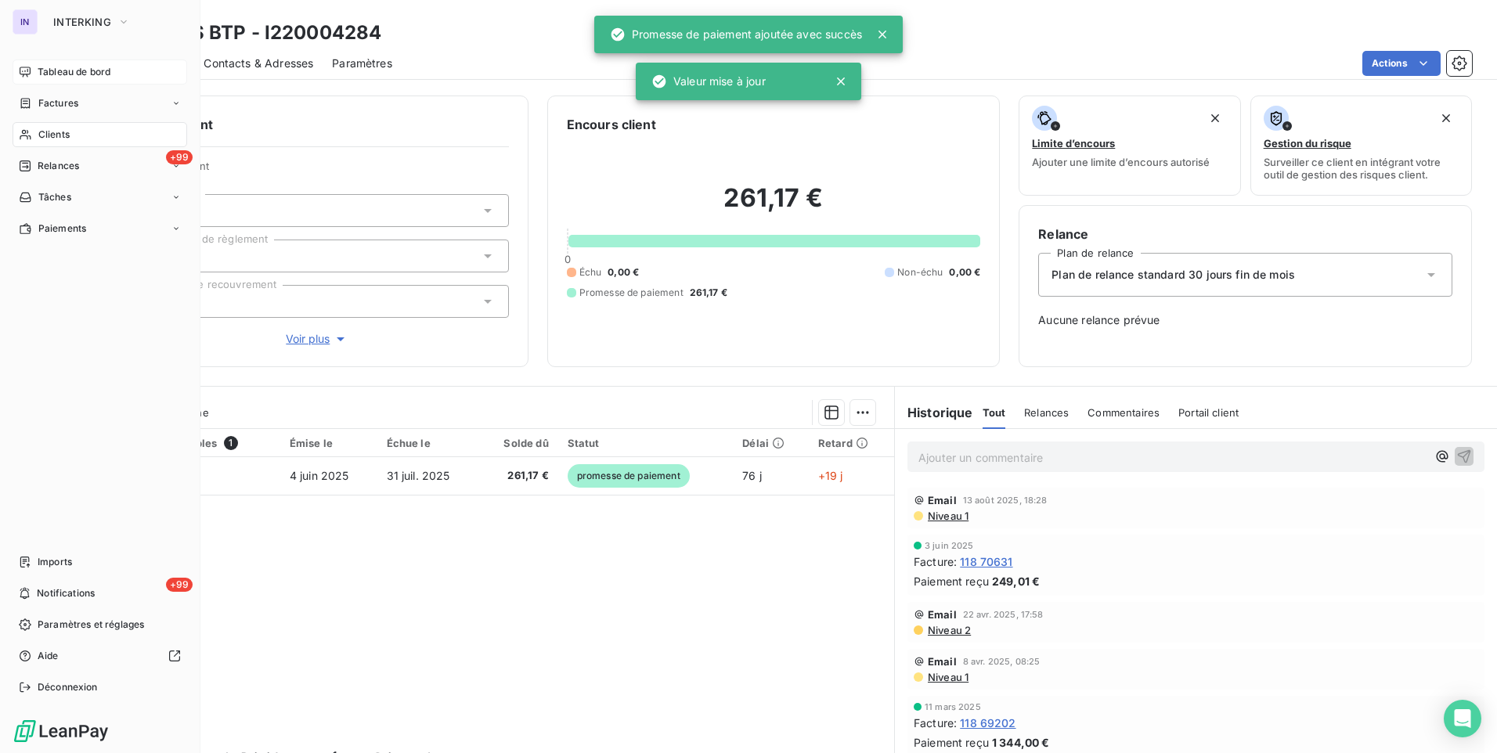
click at [60, 70] on span "Tableau de bord" at bounding box center [74, 72] width 73 height 14
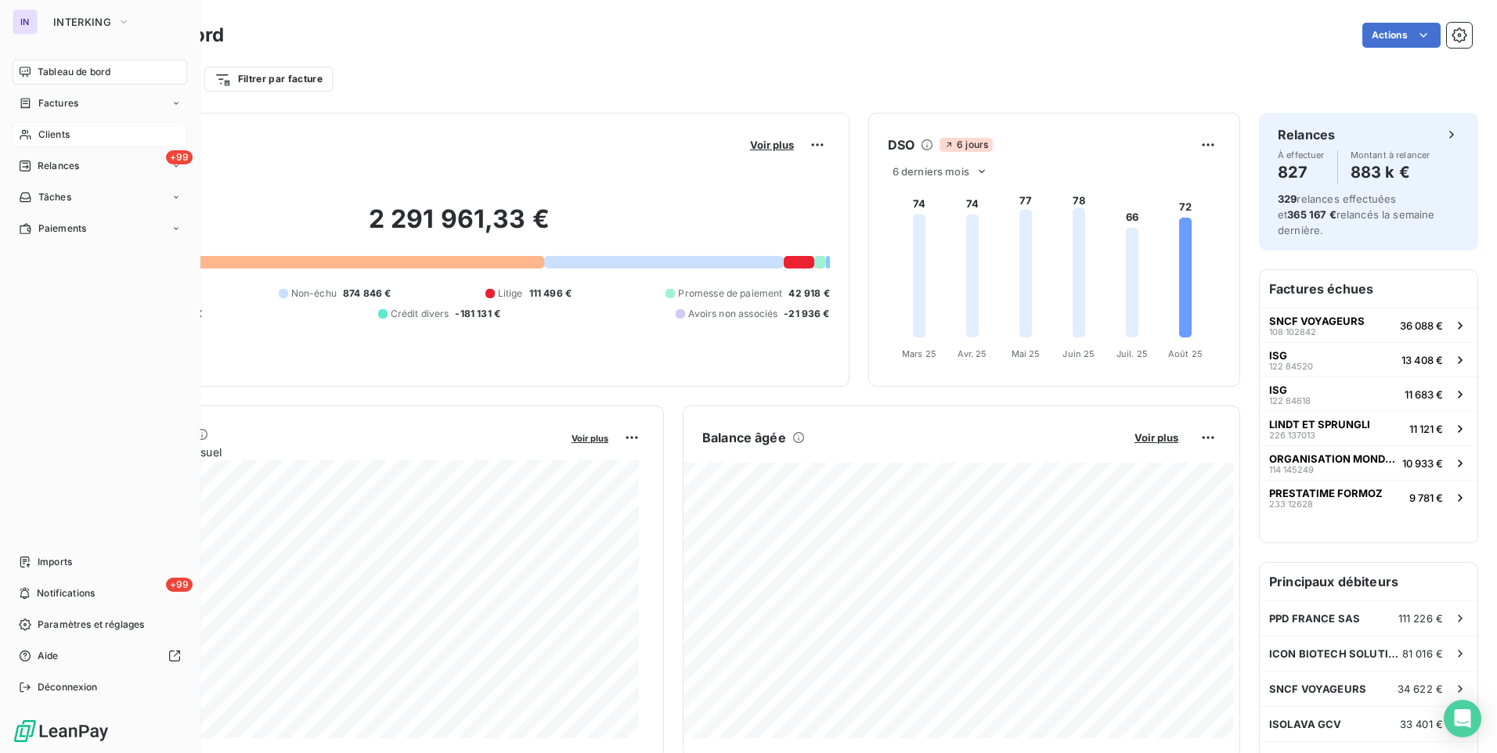
click at [51, 138] on span "Clients" at bounding box center [53, 135] width 31 height 14
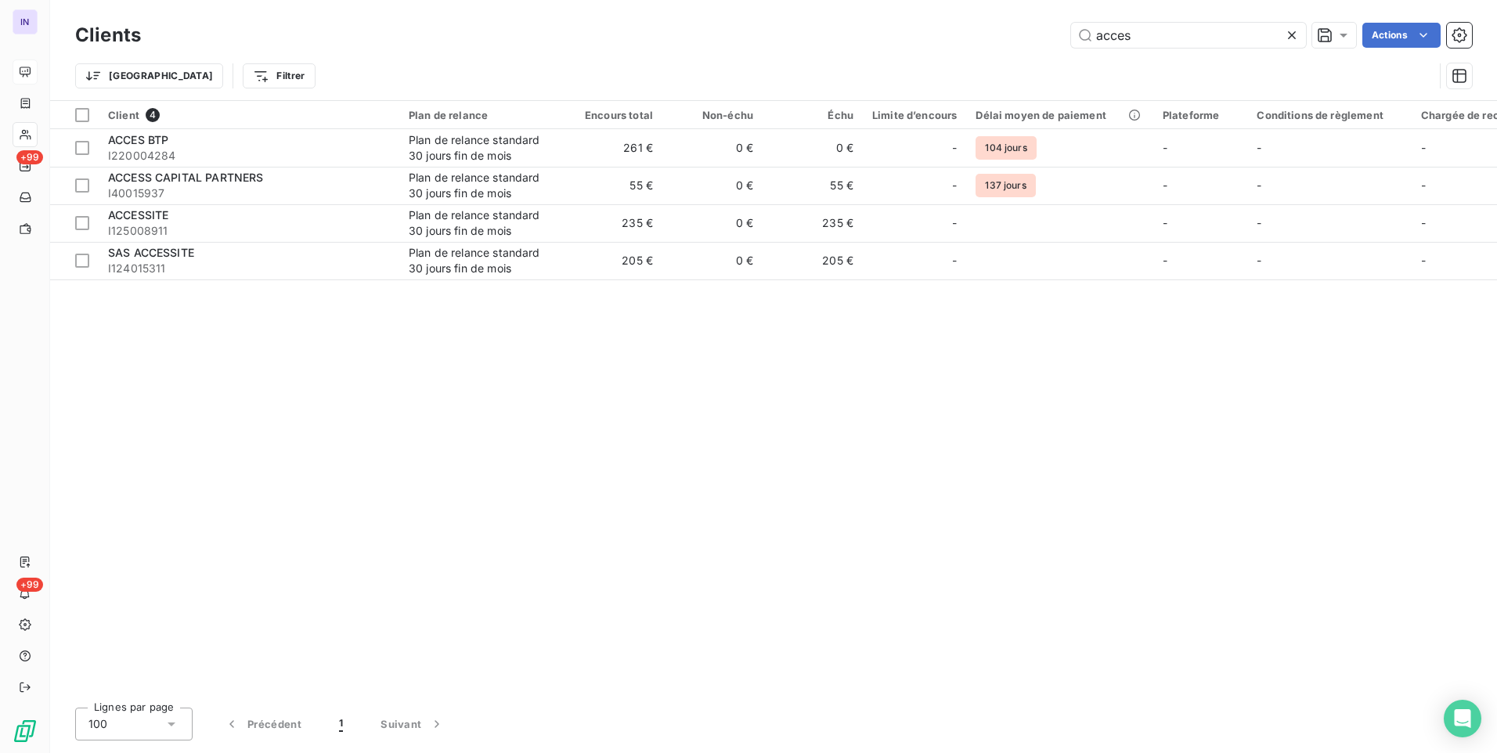
drag, startPoint x: 1177, startPoint y: 45, endPoint x: 1032, endPoint y: 30, distance: 145.7
click at [1032, 30] on div "acces Actions" at bounding box center [816, 35] width 1312 height 25
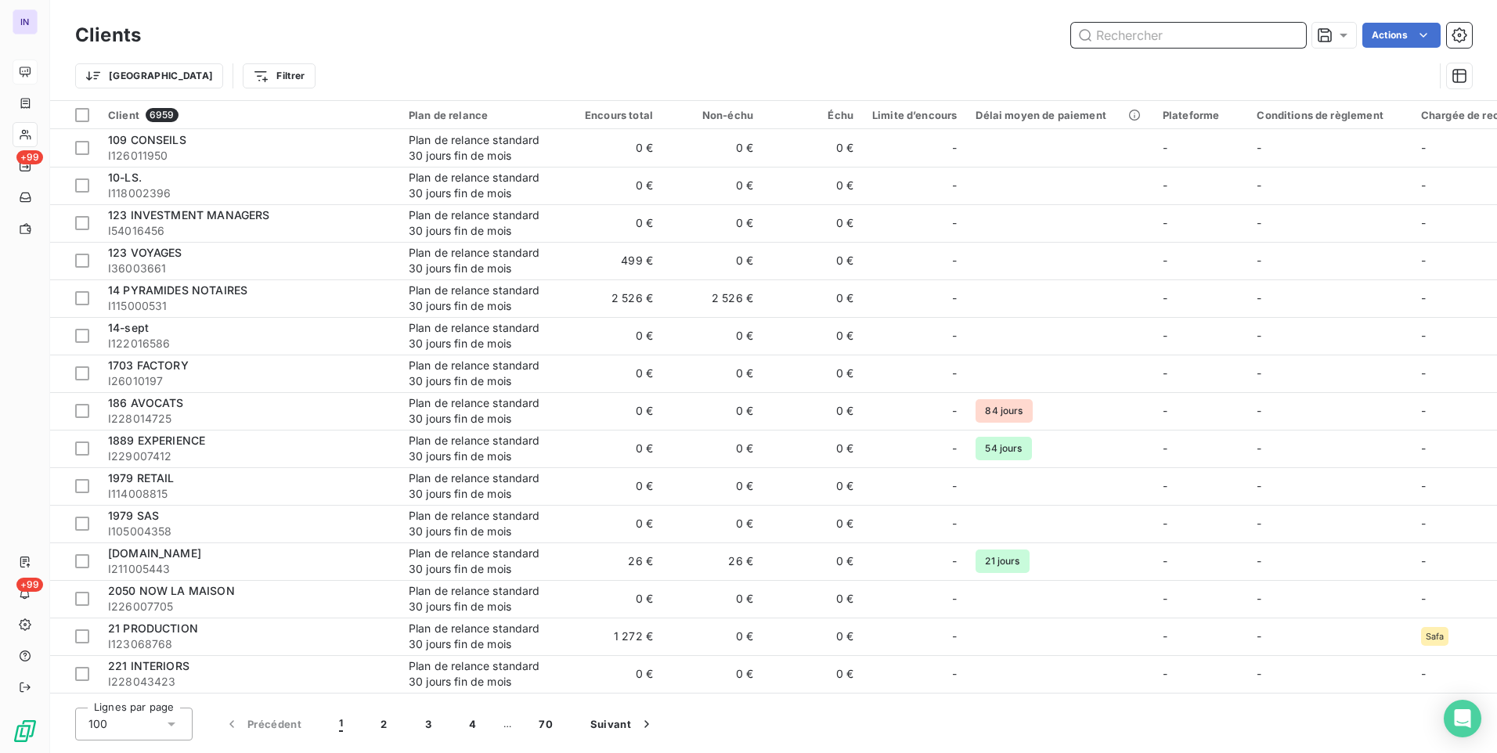
click at [1113, 44] on input "text" at bounding box center [1188, 35] width 235 height 25
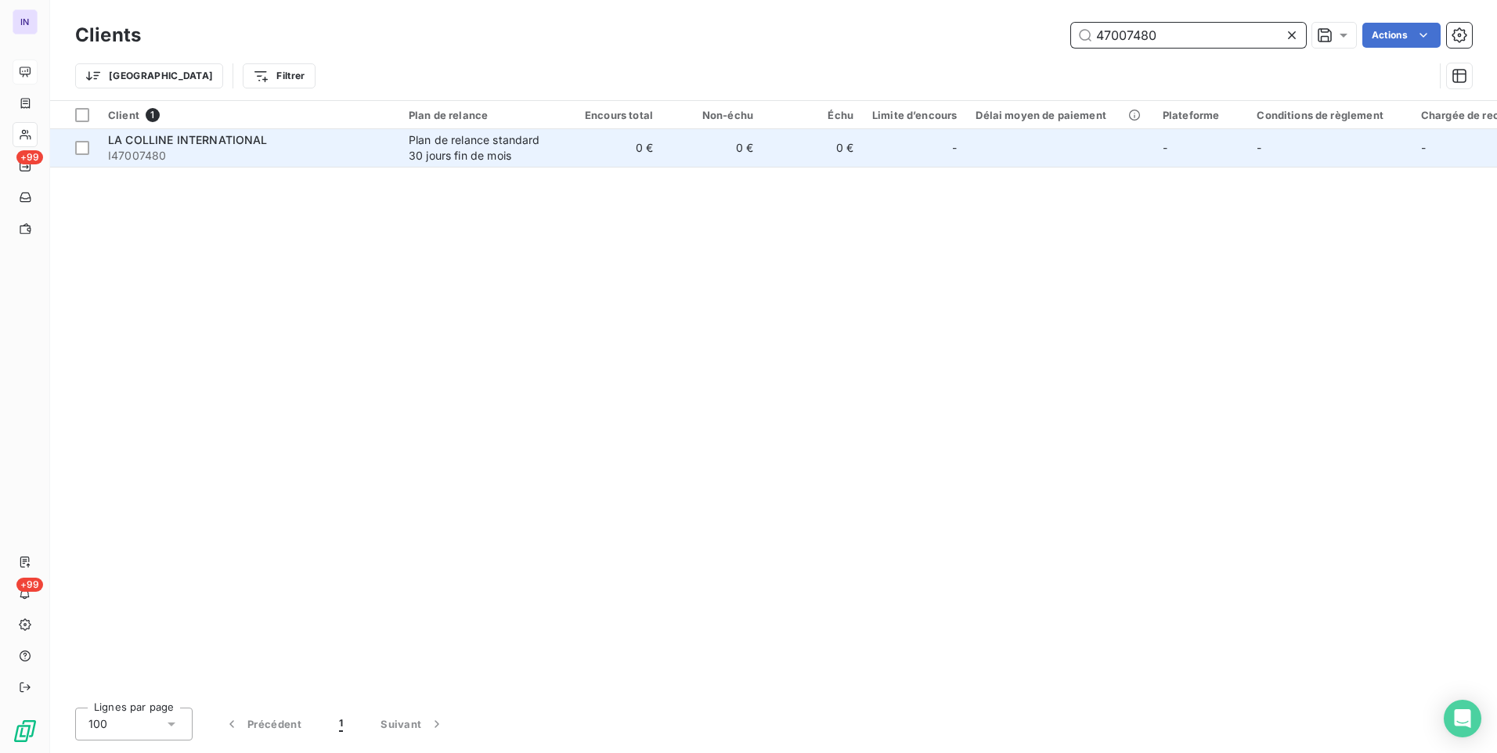
type input "47007480"
click at [312, 159] on span "I47007480" at bounding box center [249, 156] width 282 height 16
